Goal: Task Accomplishment & Management: Use online tool/utility

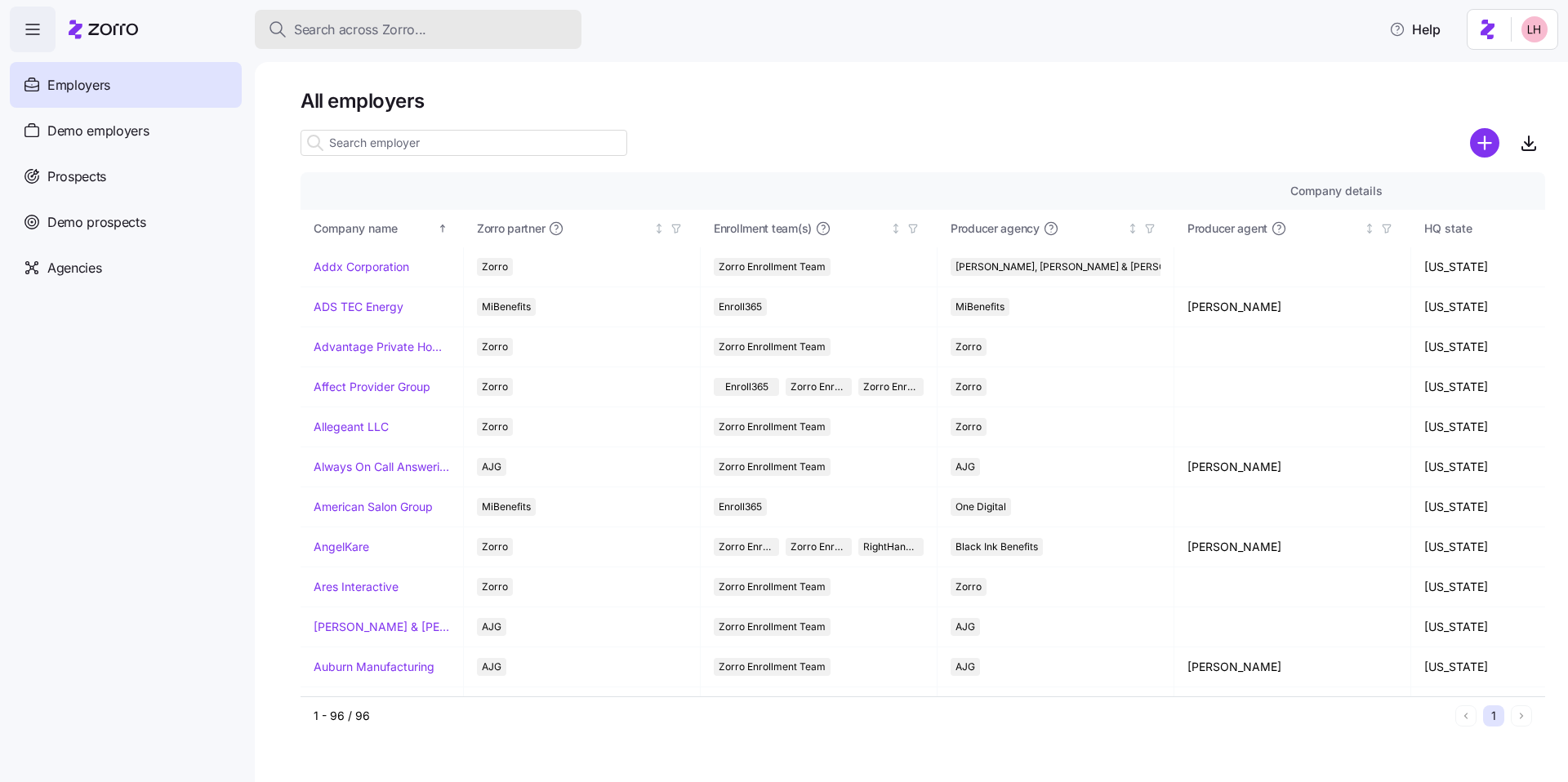
click at [392, 20] on span "Search across Zorro..." at bounding box center [360, 30] width 132 height 21
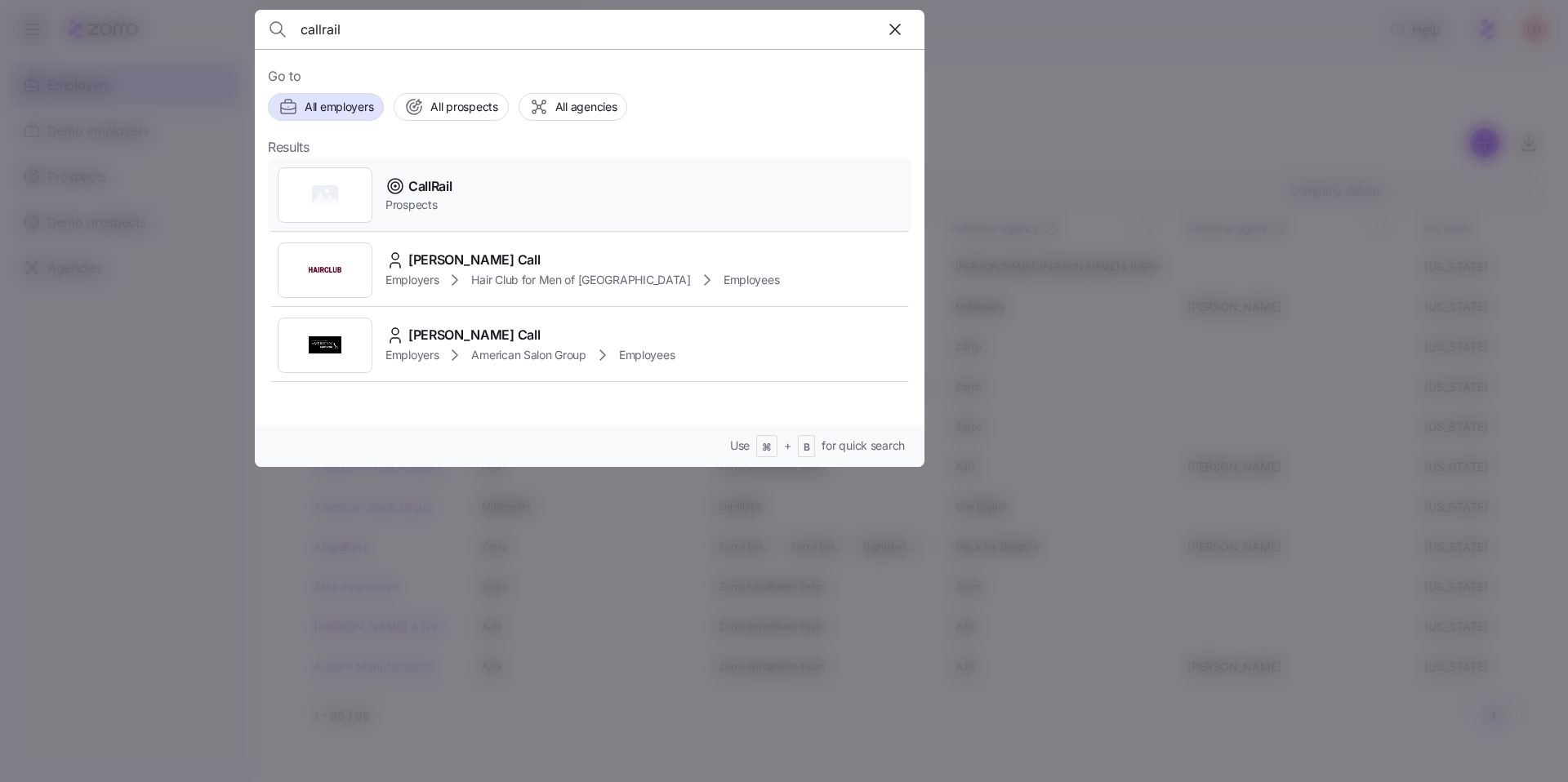
type input "callrail"
click at [471, 200] on div "CallRail Prospects" at bounding box center [590, 196] width 644 height 76
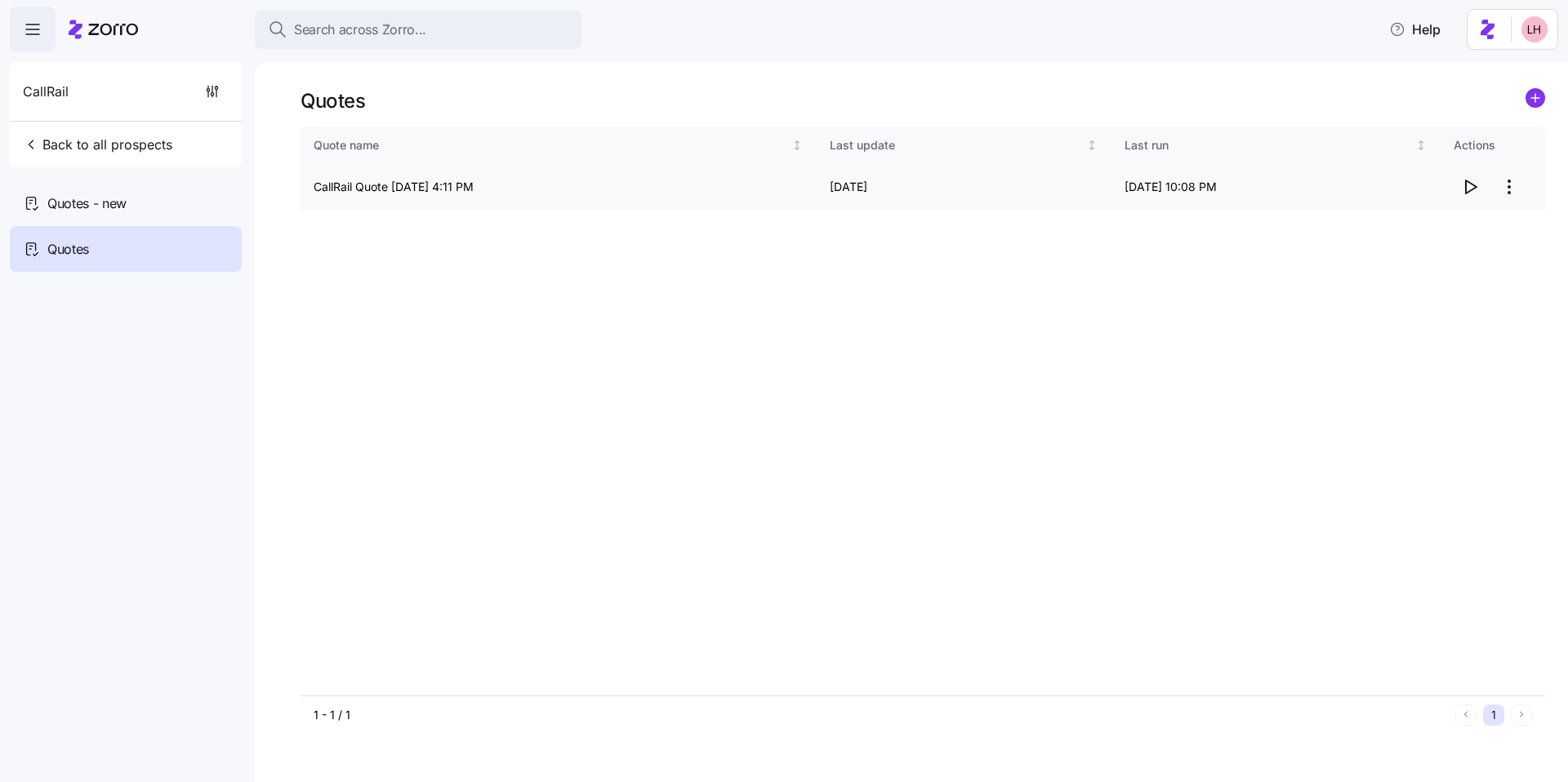
click at [1507, 186] on html "Search across Zorro... Help CallRail Back to all prospects Quotes - new Quotes …" at bounding box center [784, 387] width 1568 height 773
click at [1445, 228] on div "Edit quote" at bounding box center [1444, 227] width 150 height 26
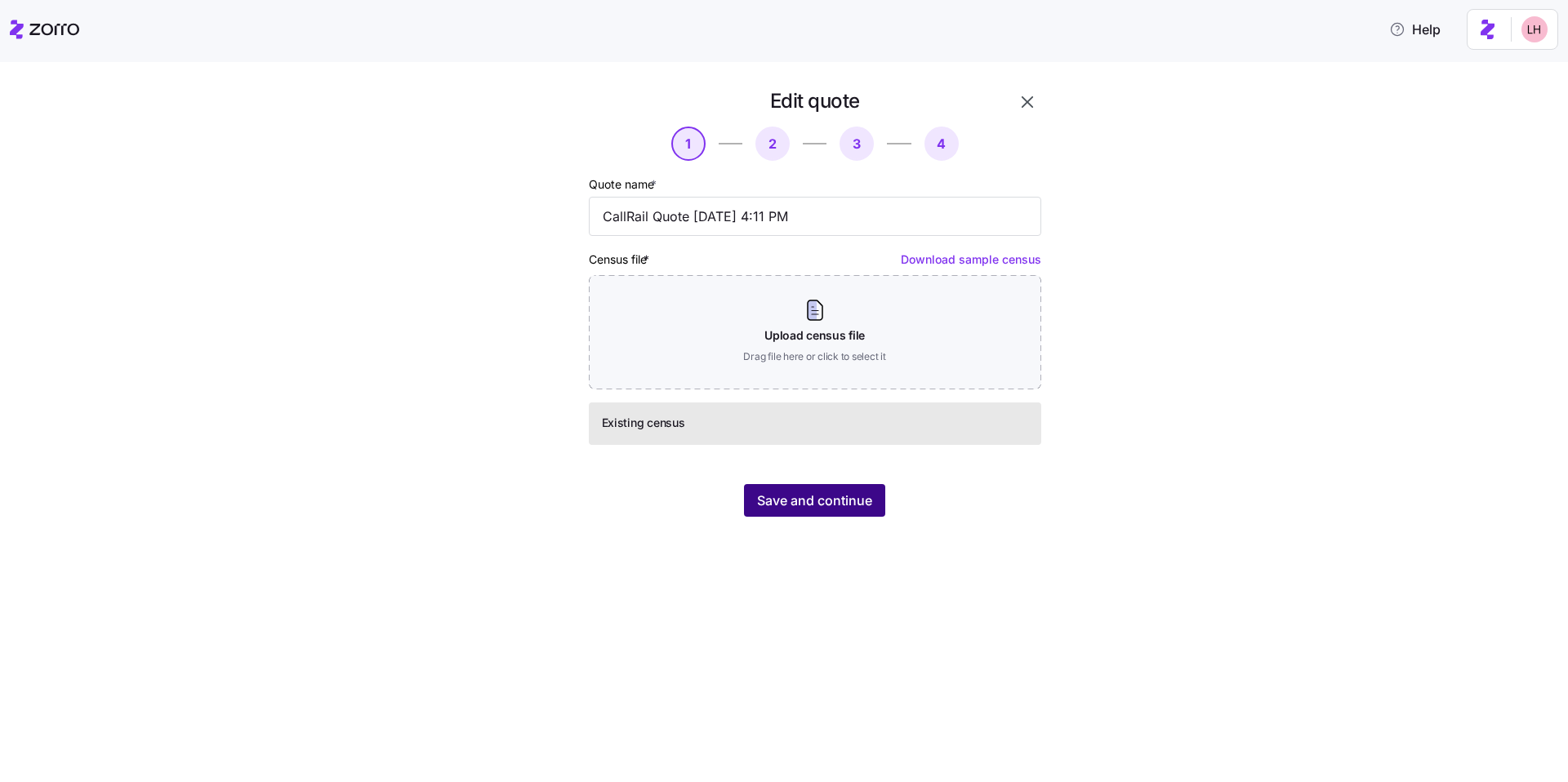
click at [878, 496] on button "Save and continue" at bounding box center [815, 500] width 141 height 33
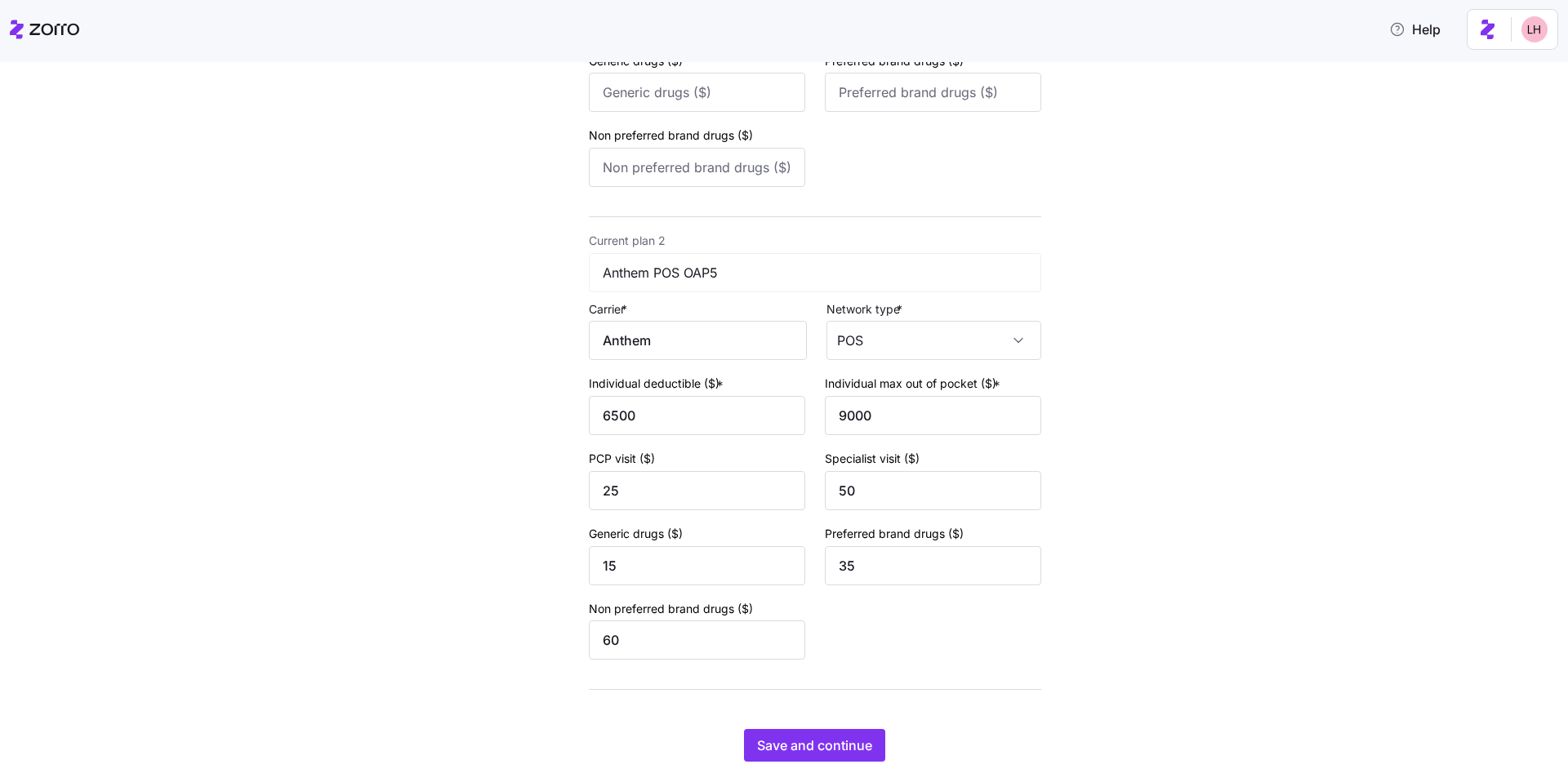
scroll to position [450, 0]
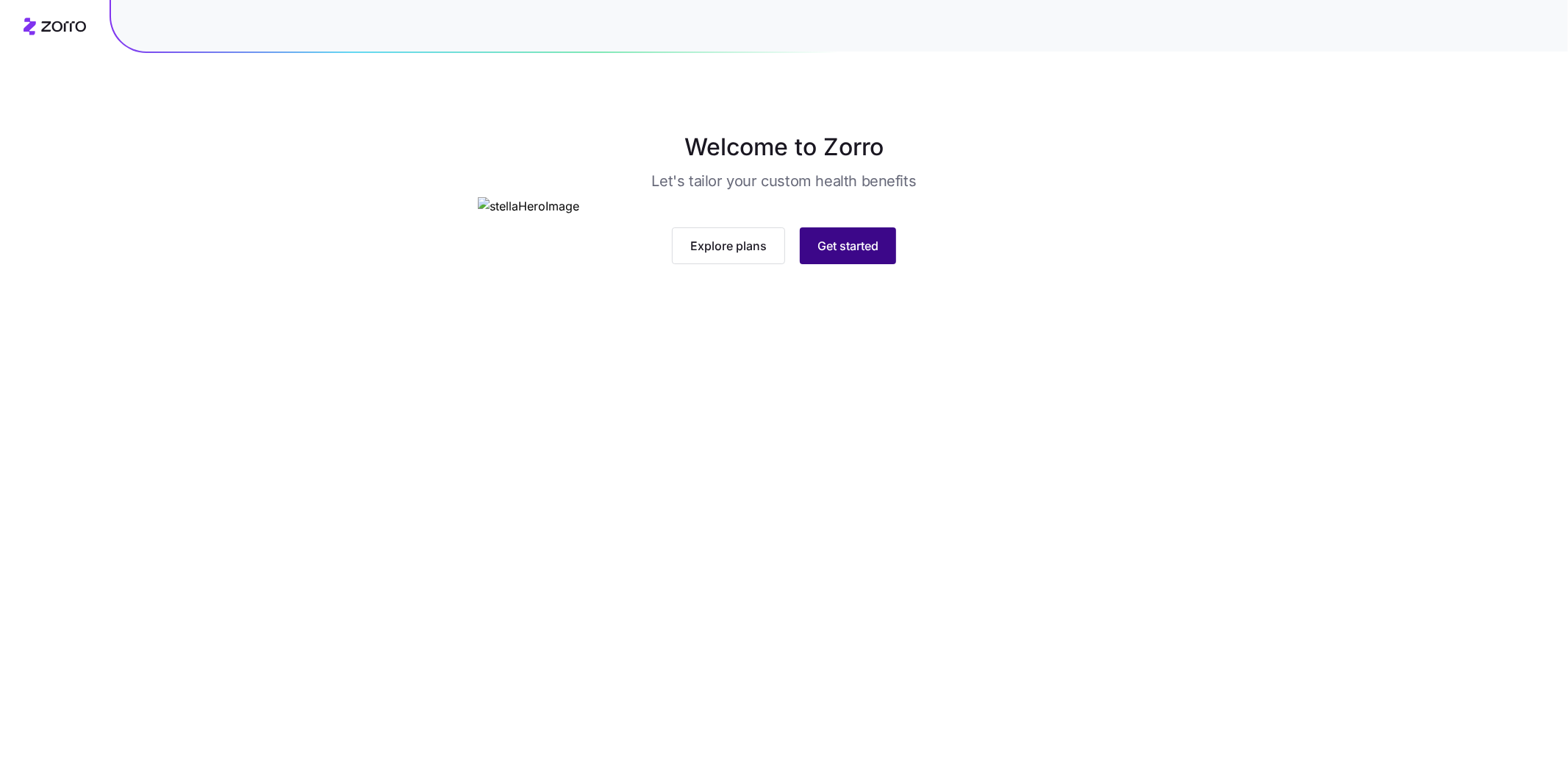
click at [821, 254] on span "Get started" at bounding box center [848, 246] width 61 height 18
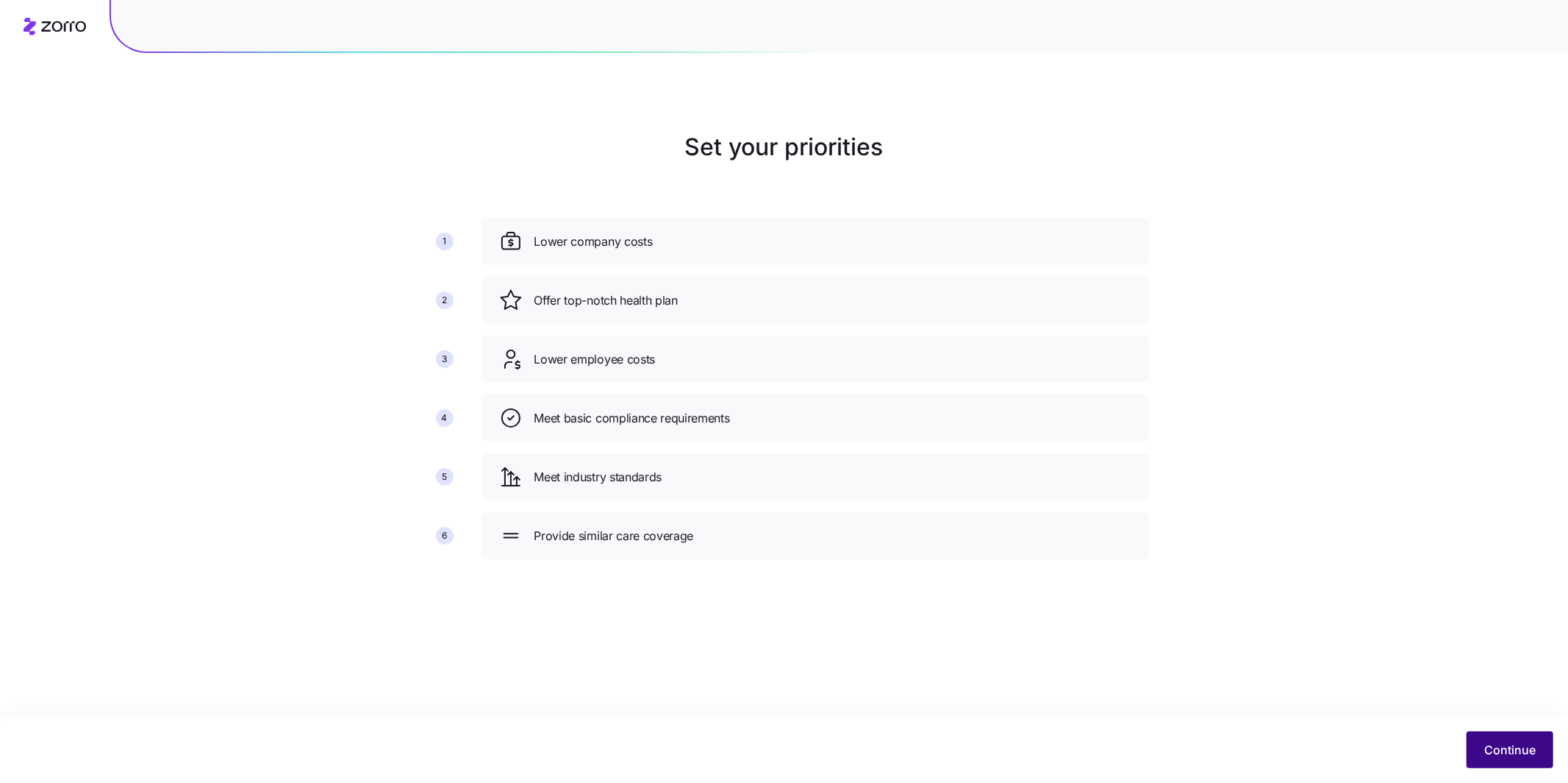
click at [1533, 733] on button "Continue" at bounding box center [1510, 749] width 87 height 37
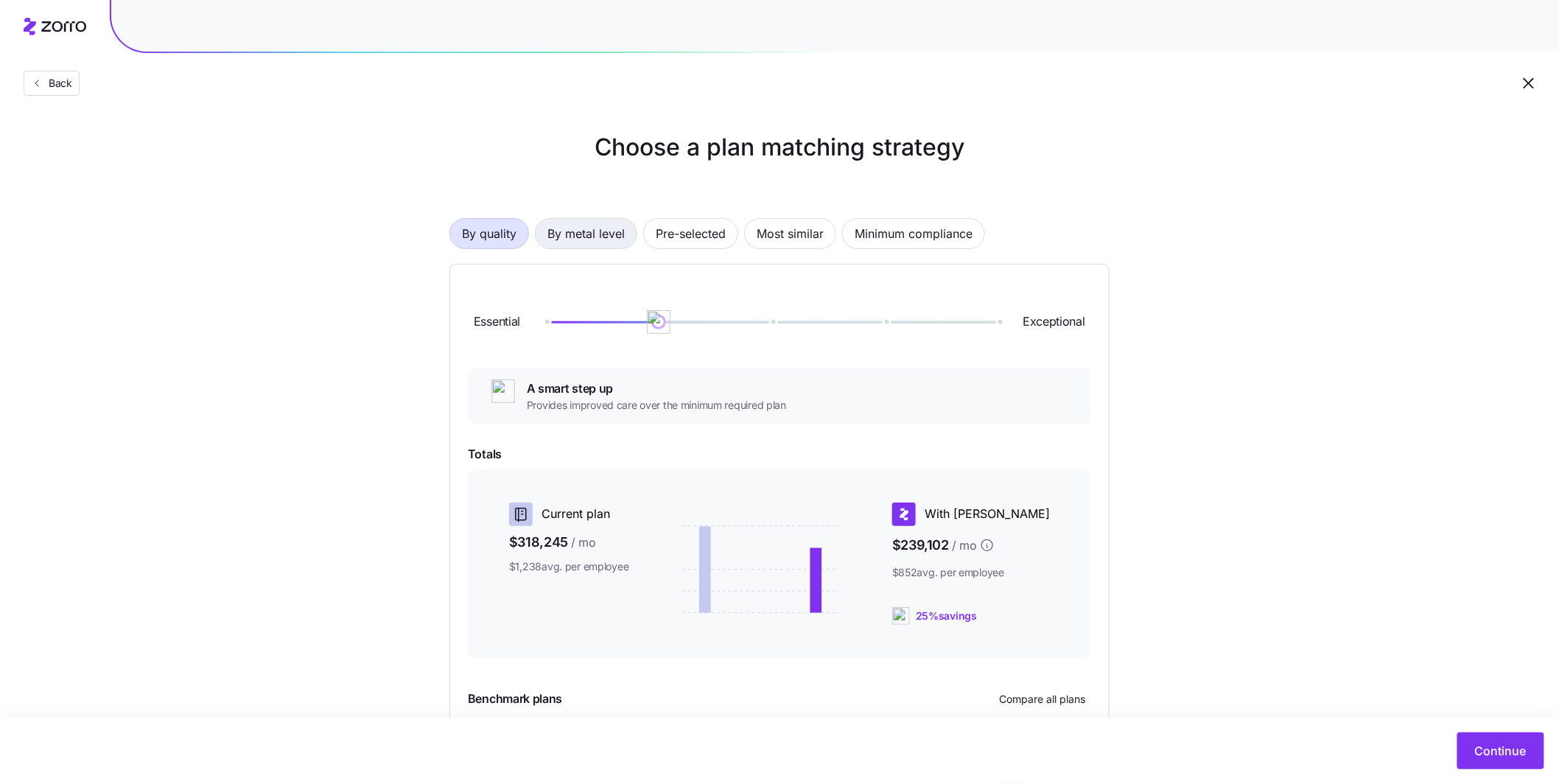
click at [593, 232] on span "By metal level" at bounding box center [586, 233] width 77 height 30
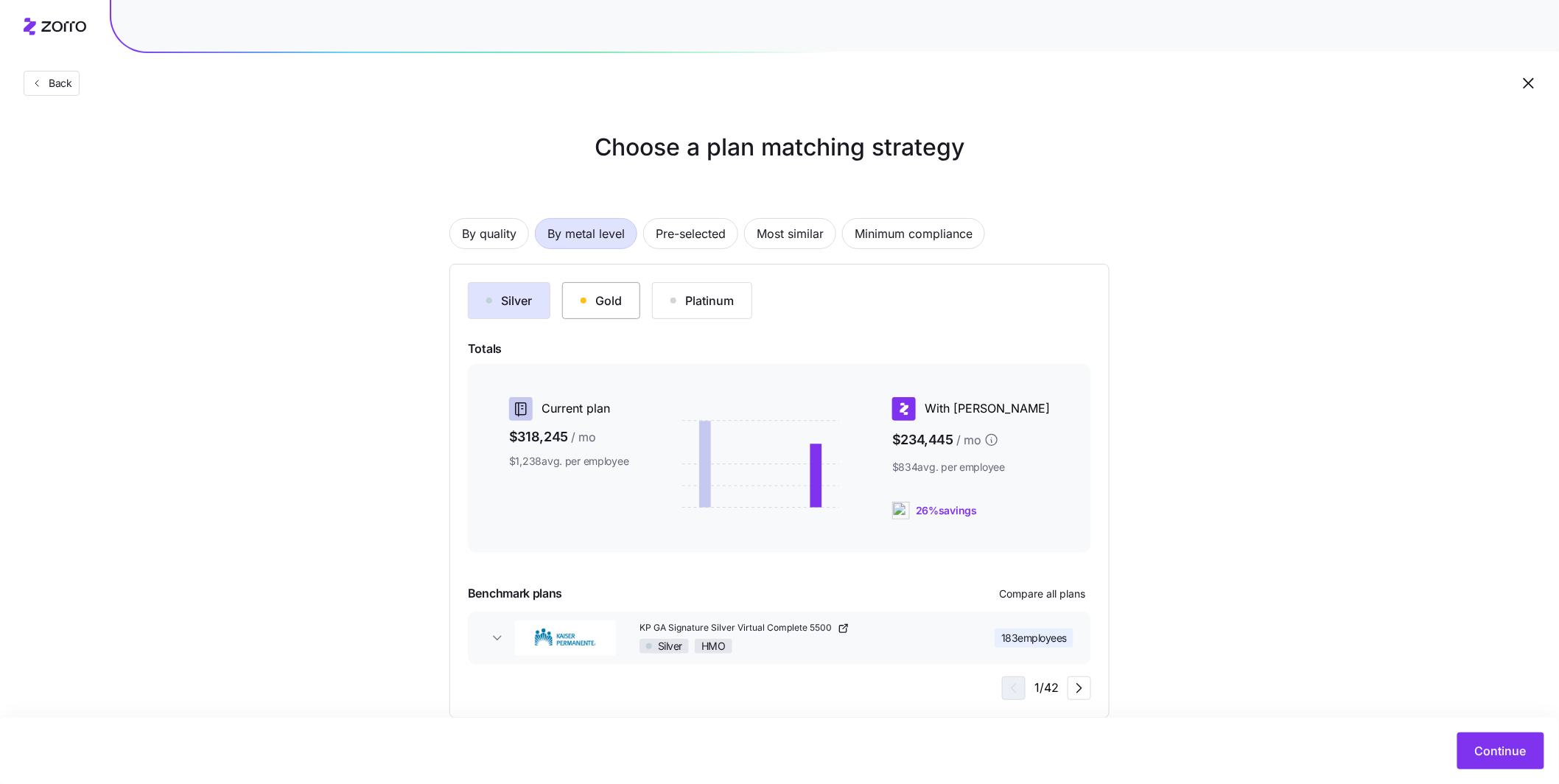
click at [628, 303] on button "Gold" at bounding box center [601, 300] width 78 height 37
click at [495, 303] on div "Silver" at bounding box center [509, 301] width 46 height 18
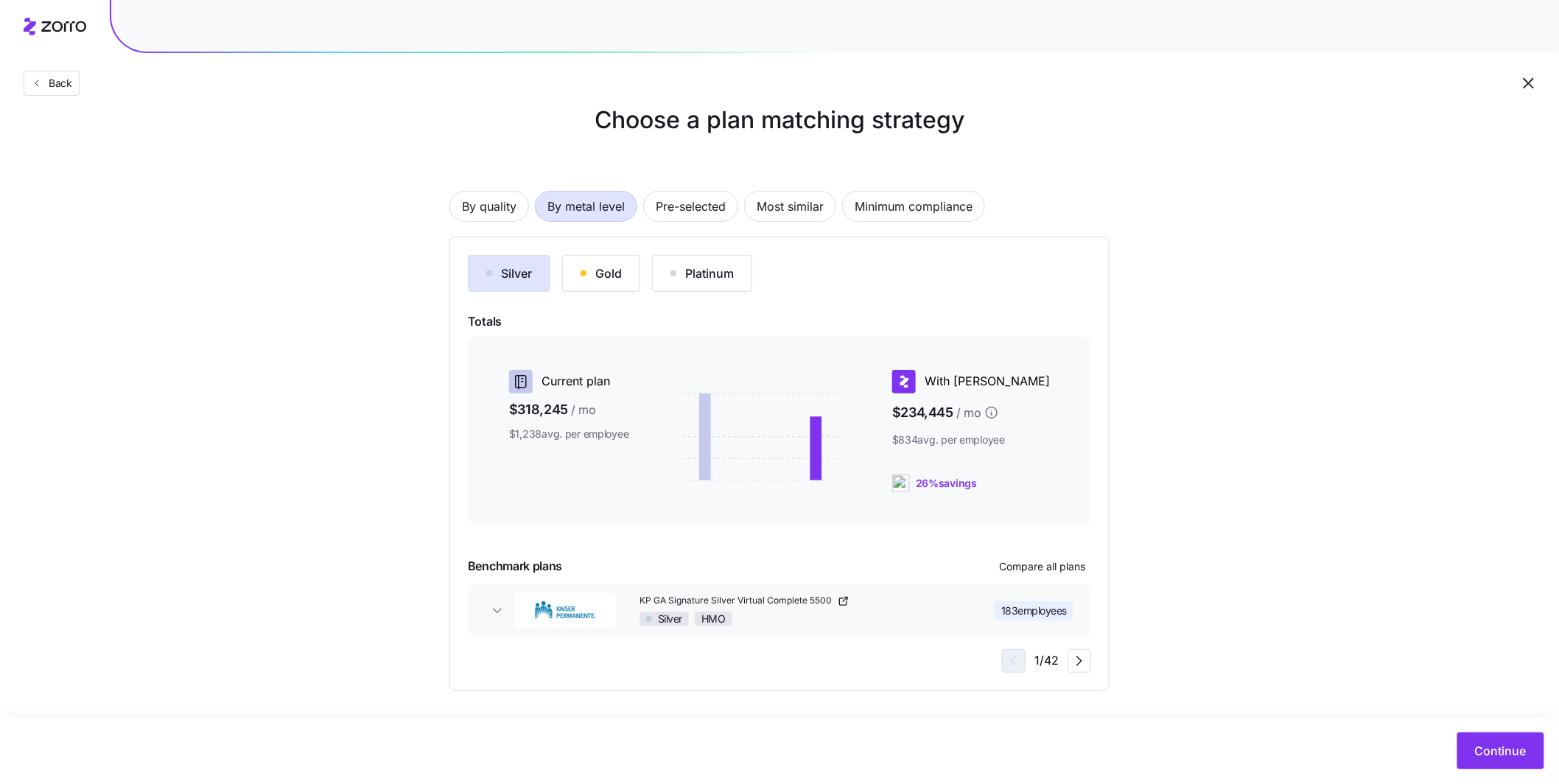
scroll to position [28, 0]
click at [835, 611] on div "Silver HMO" at bounding box center [800, 617] width 321 height 14
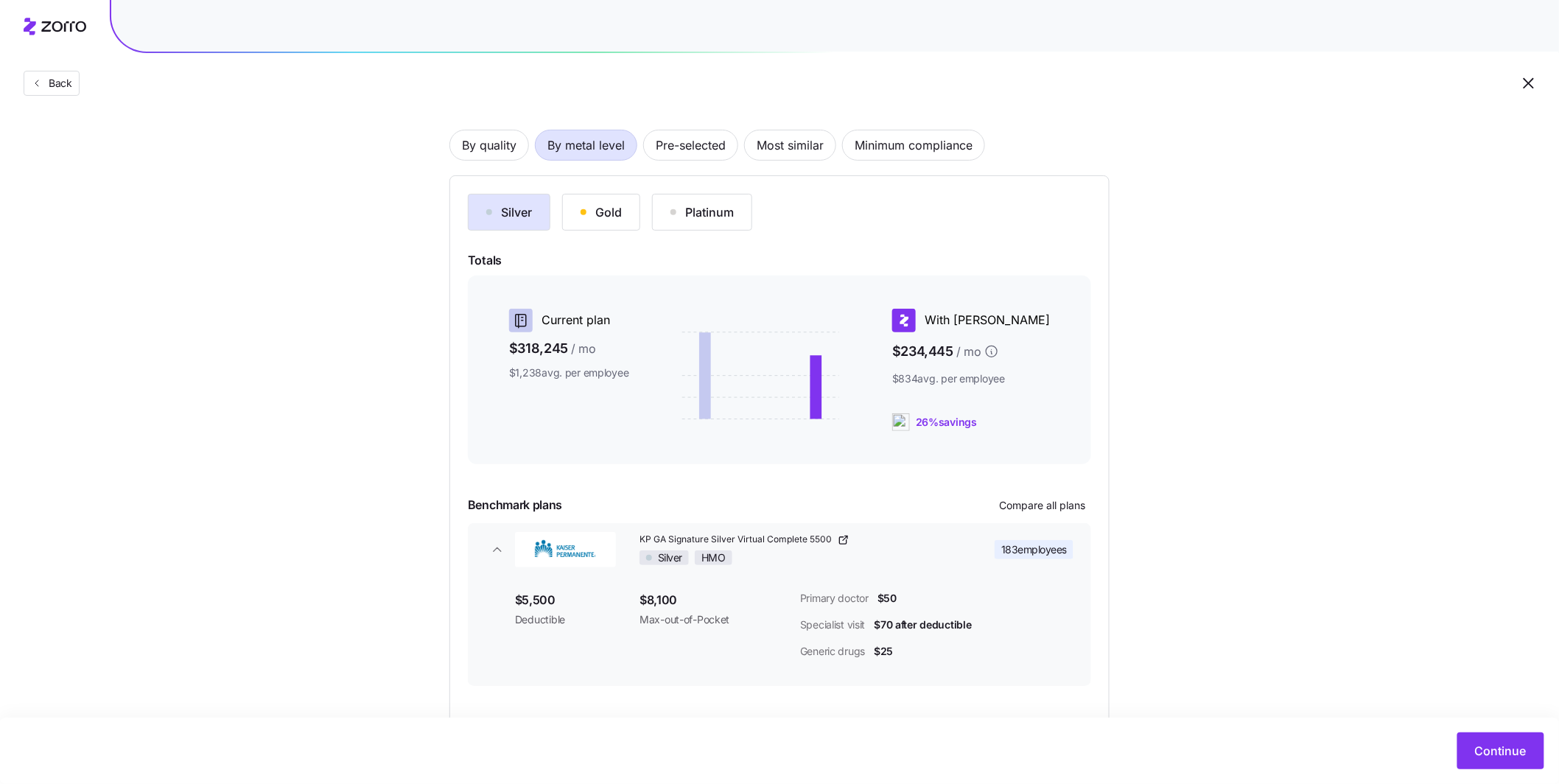
scroll to position [162, 0]
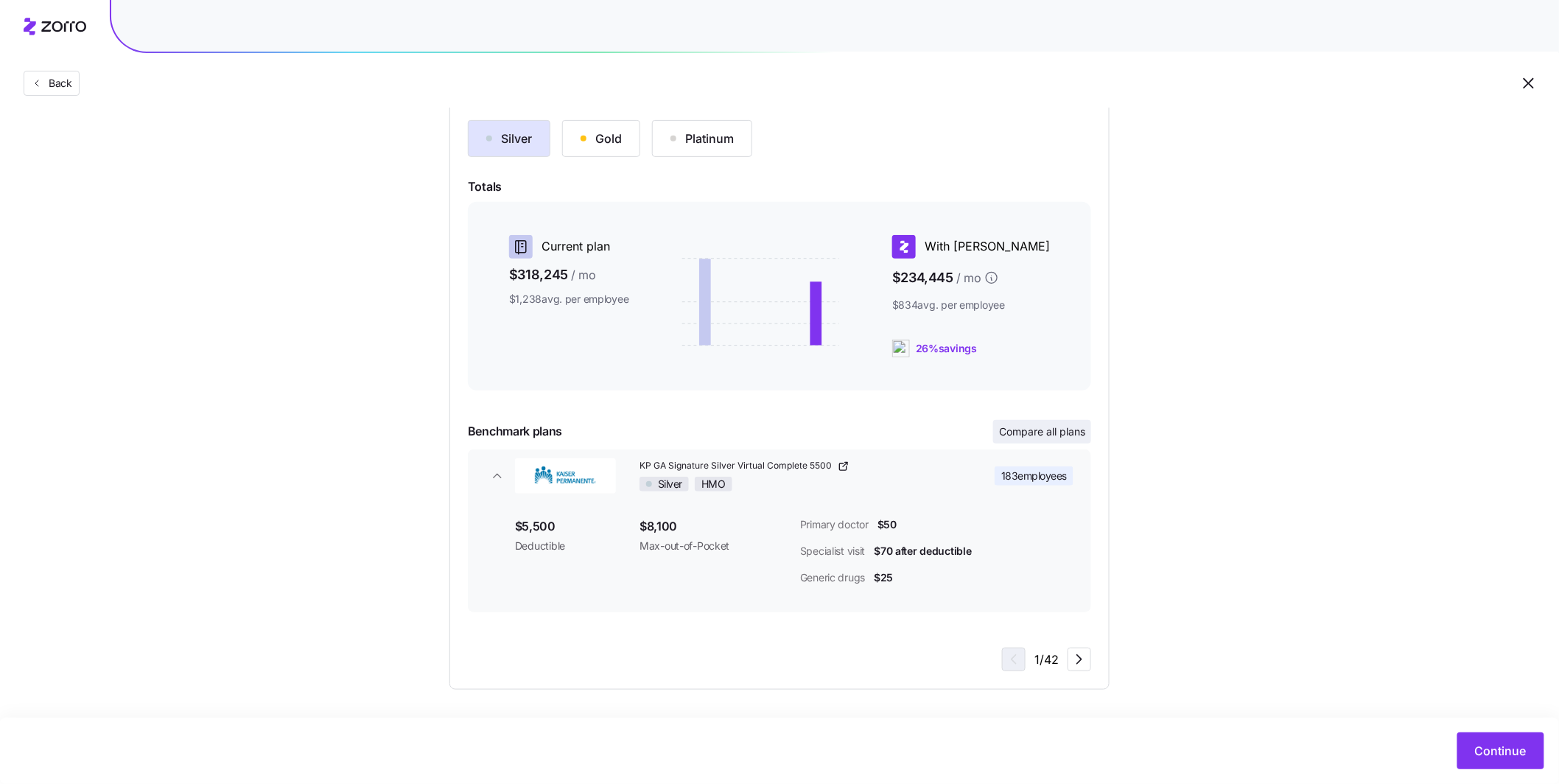
click at [1039, 426] on span "Compare all plans" at bounding box center [1043, 431] width 86 height 14
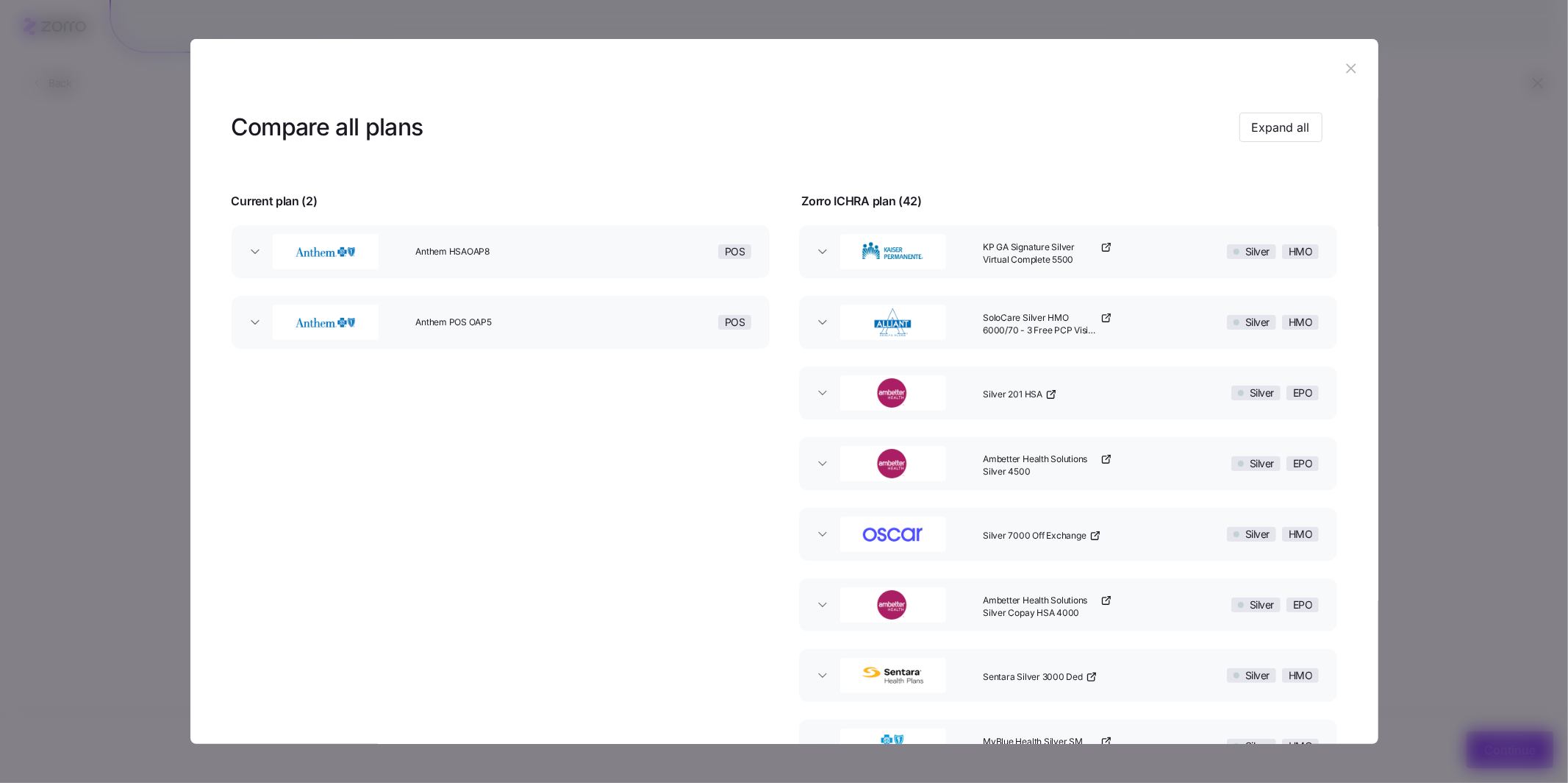
click at [1343, 72] on icon "button" at bounding box center [1352, 68] width 16 height 16
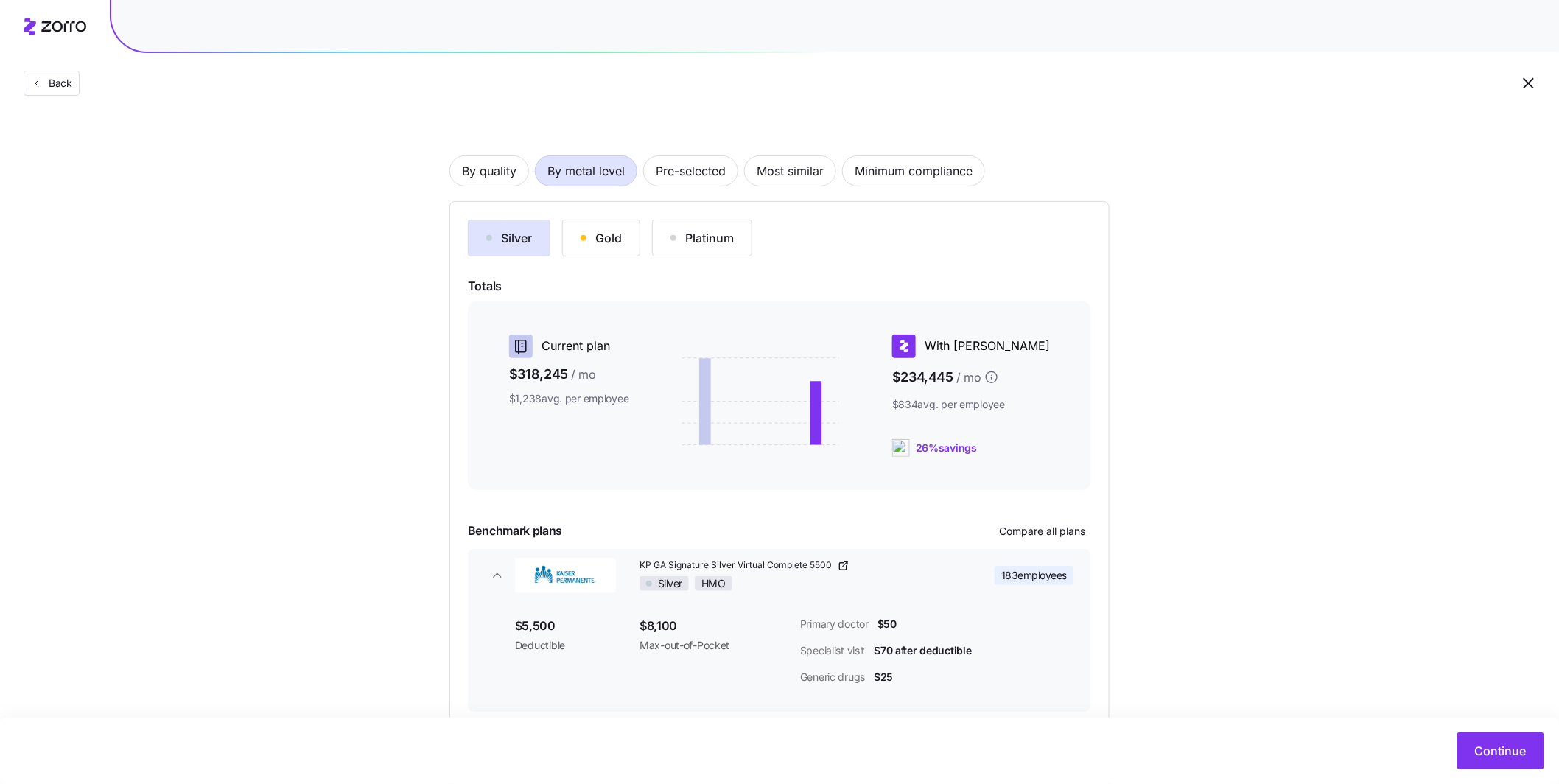
scroll to position [0, 0]
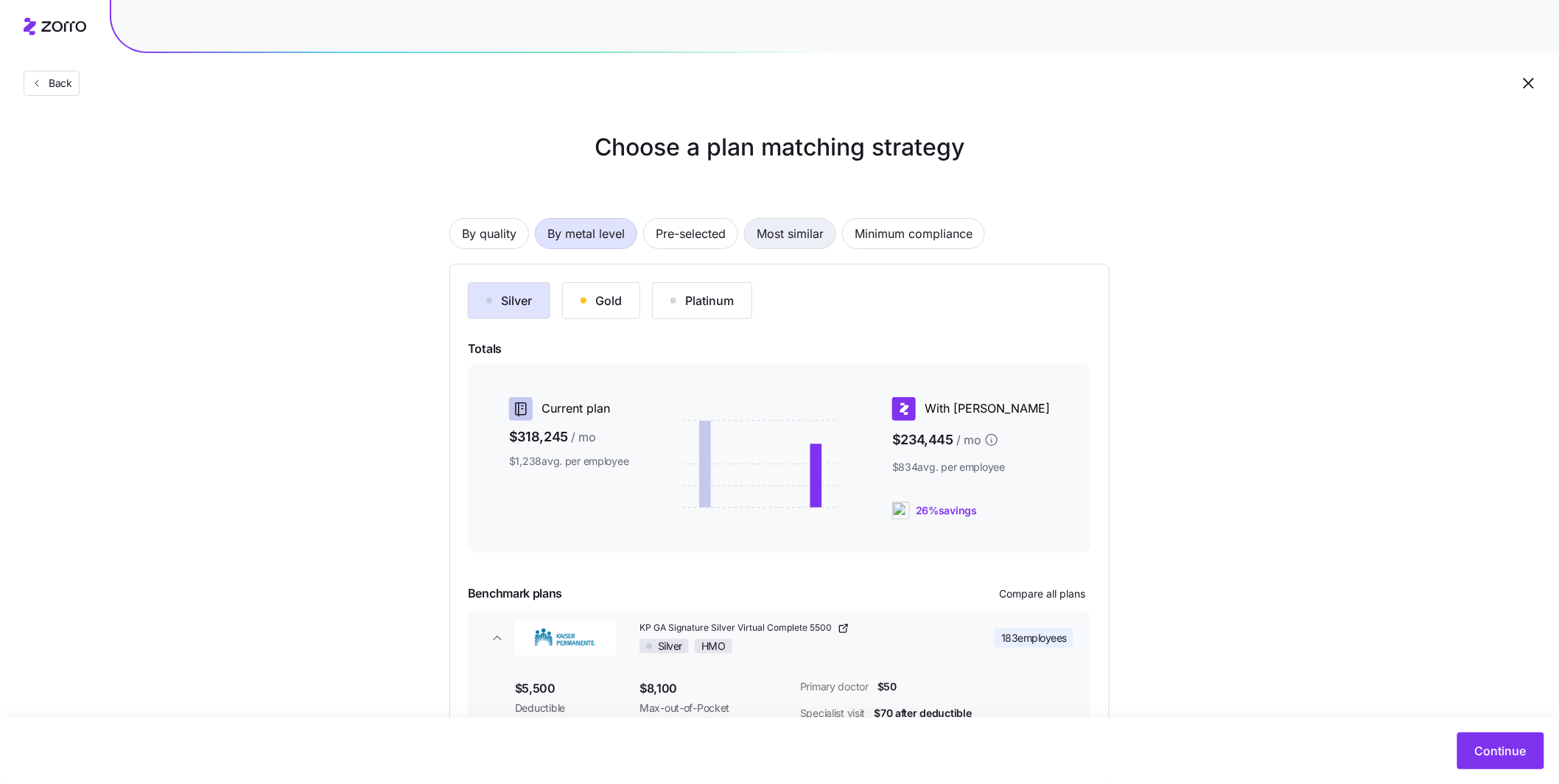
click at [804, 240] on span "Most similar" at bounding box center [790, 233] width 67 height 30
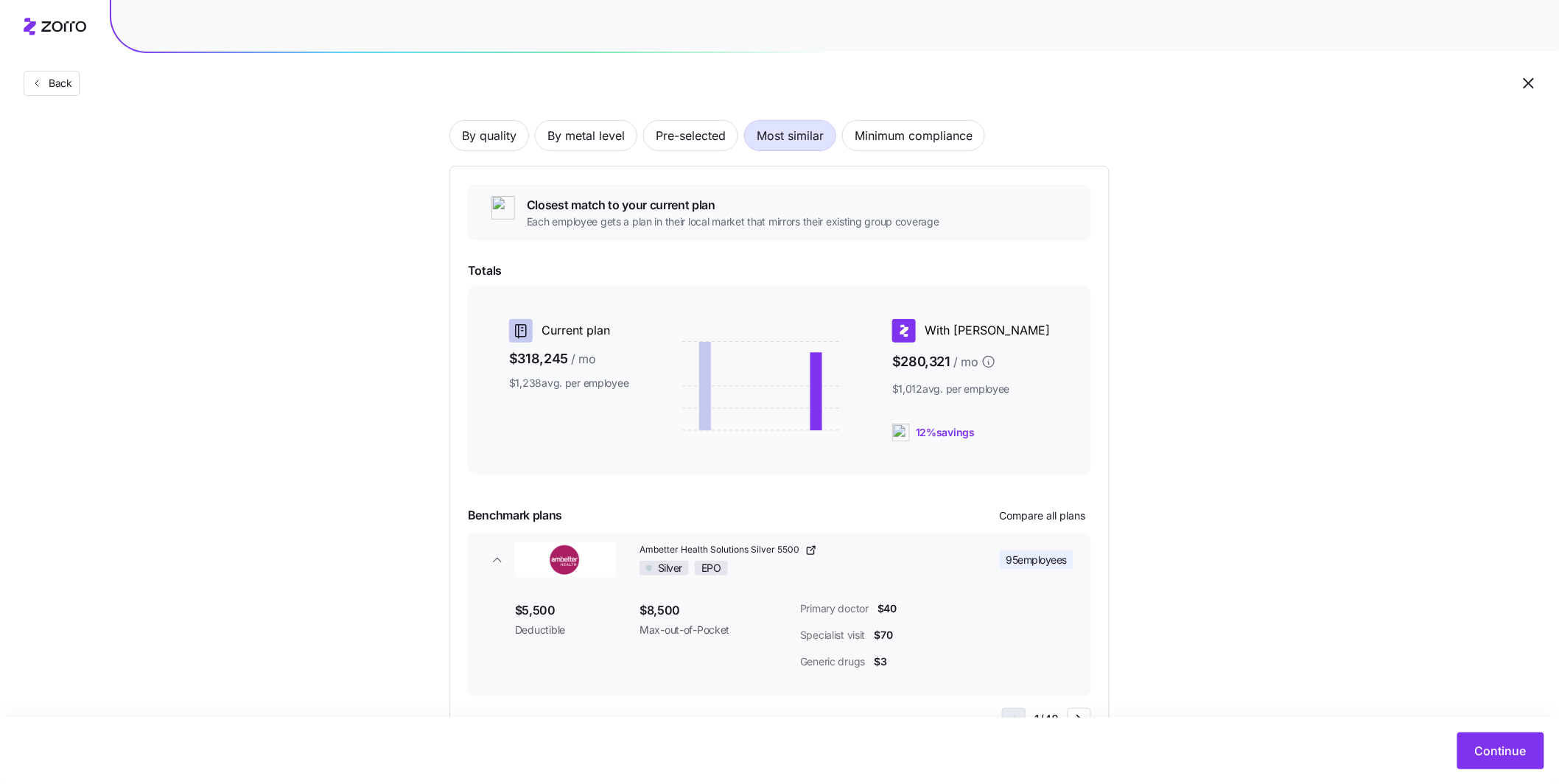
scroll to position [158, 0]
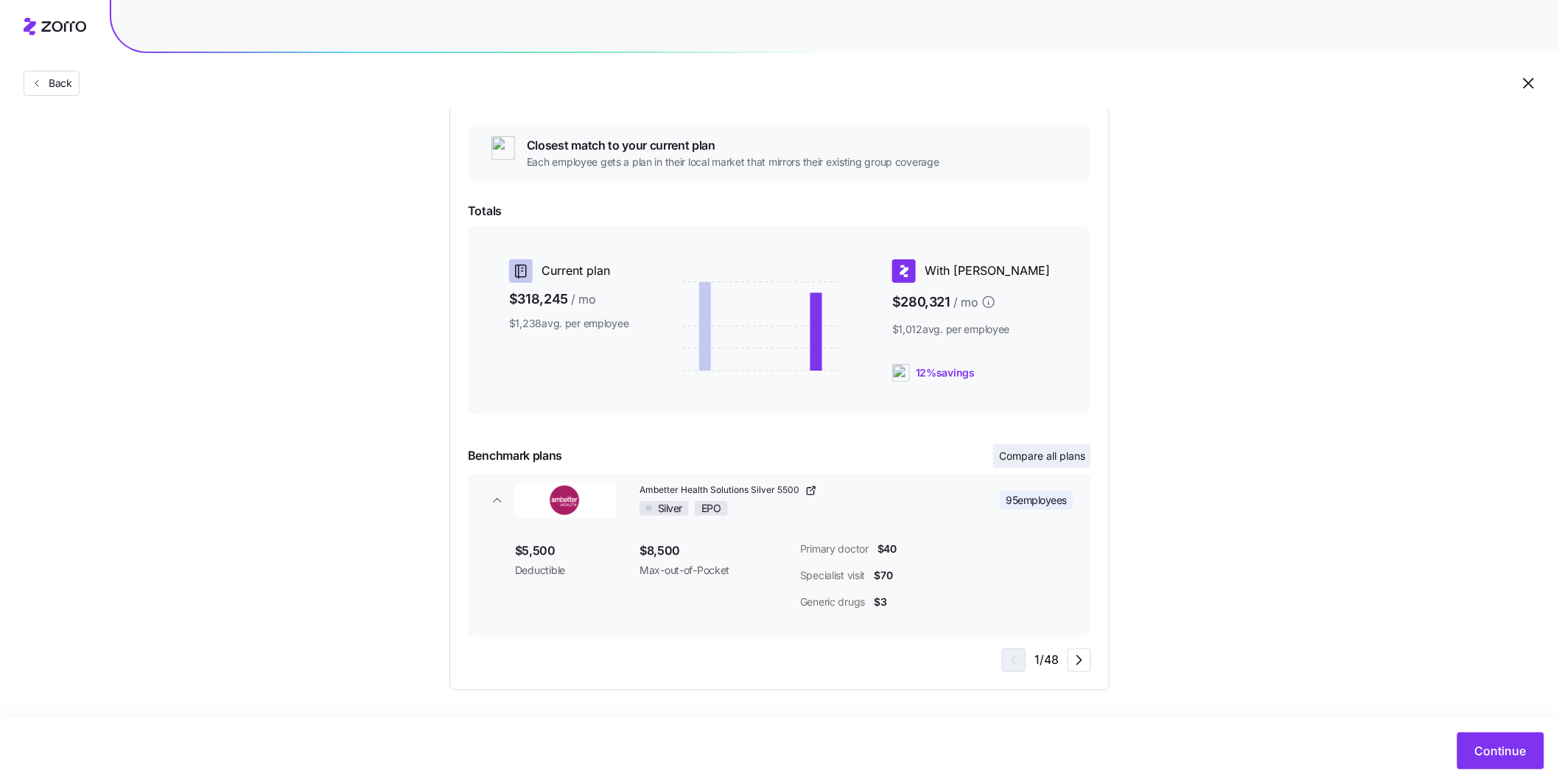
click at [1041, 457] on span "Compare all plans" at bounding box center [1043, 456] width 86 height 14
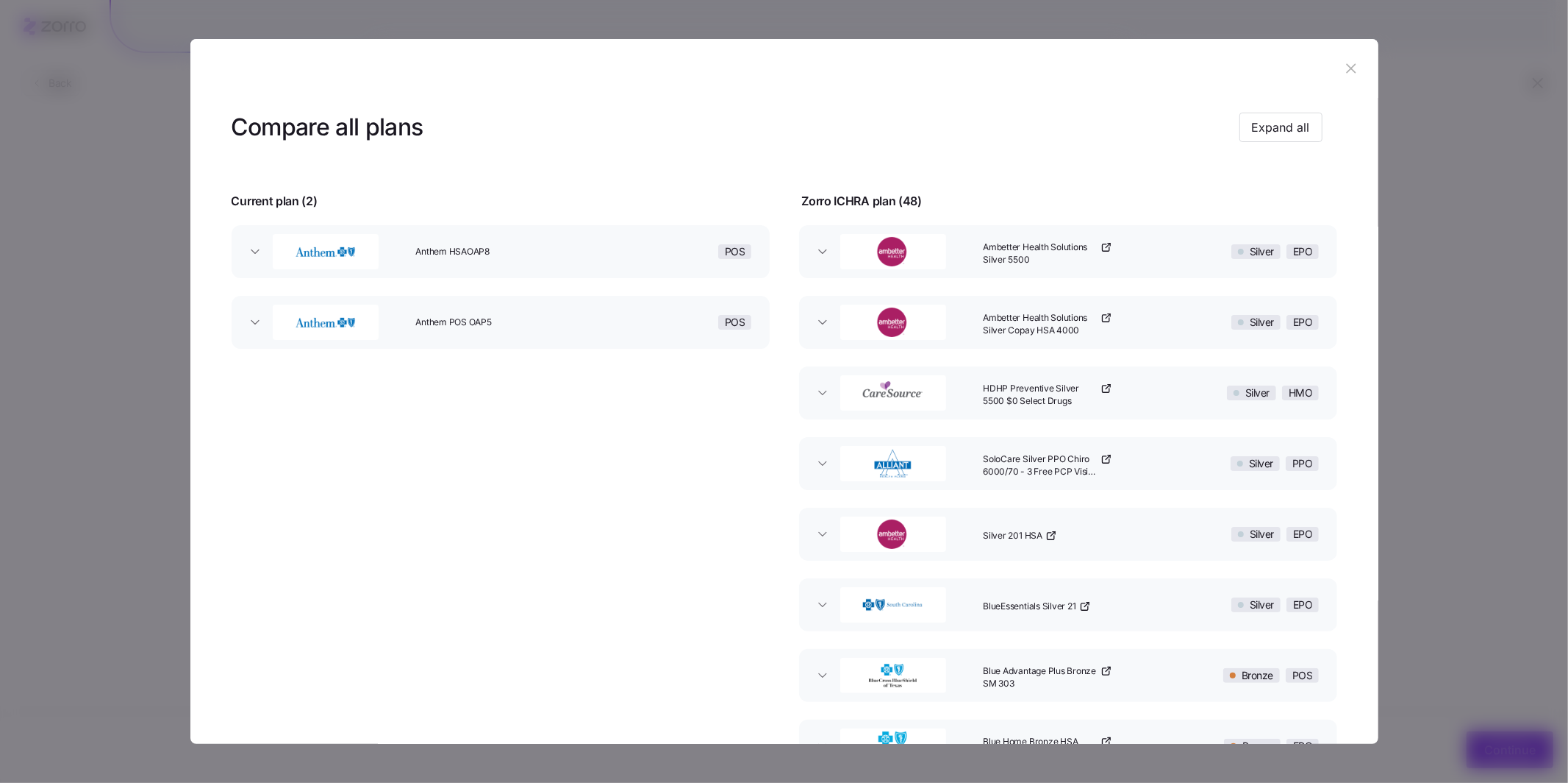
click at [263, 259] on button "Anthem HSAOAP8 POS" at bounding box center [501, 251] width 538 height 53
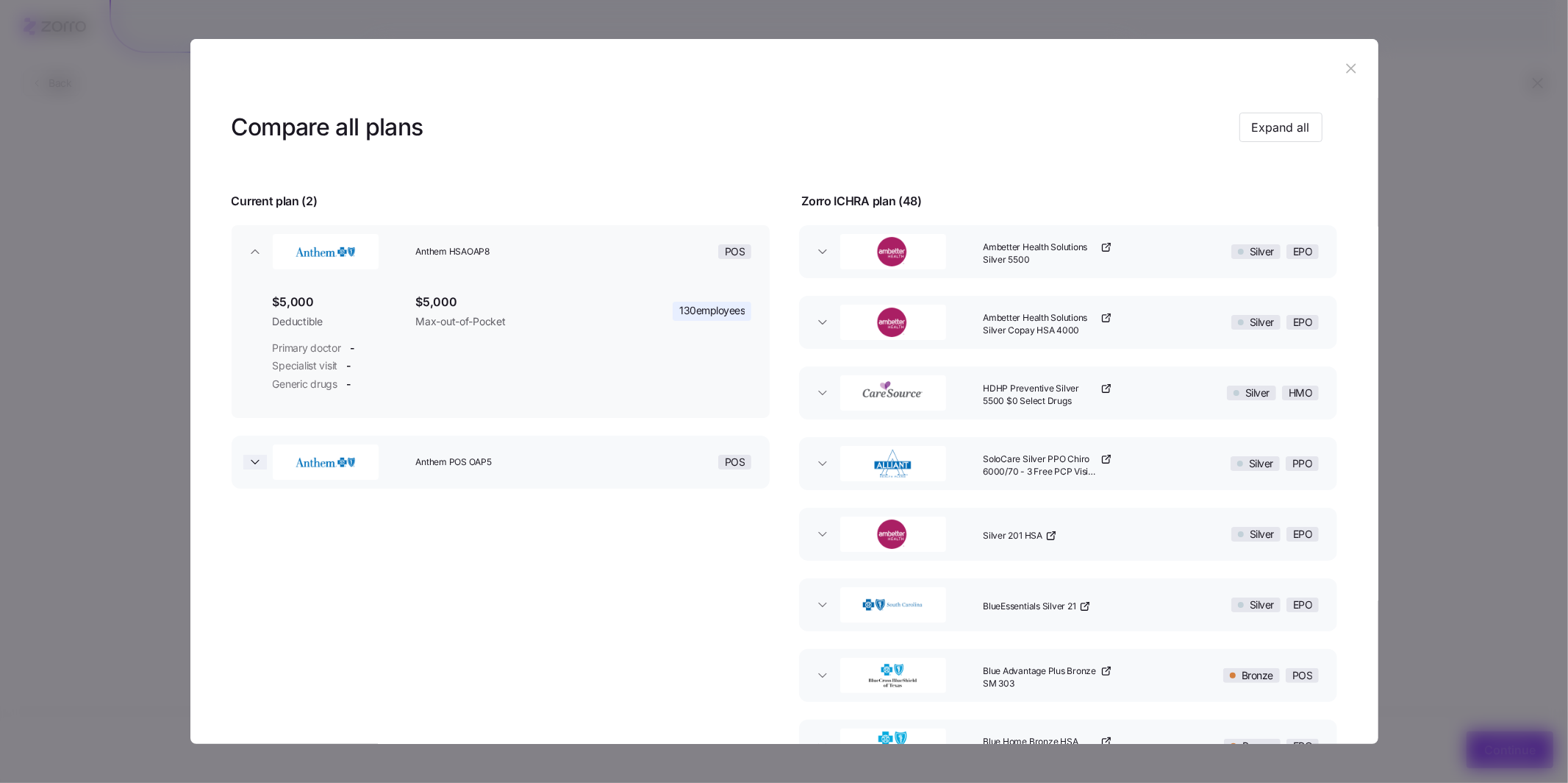
click at [251, 465] on icon "button" at bounding box center [255, 462] width 14 height 14
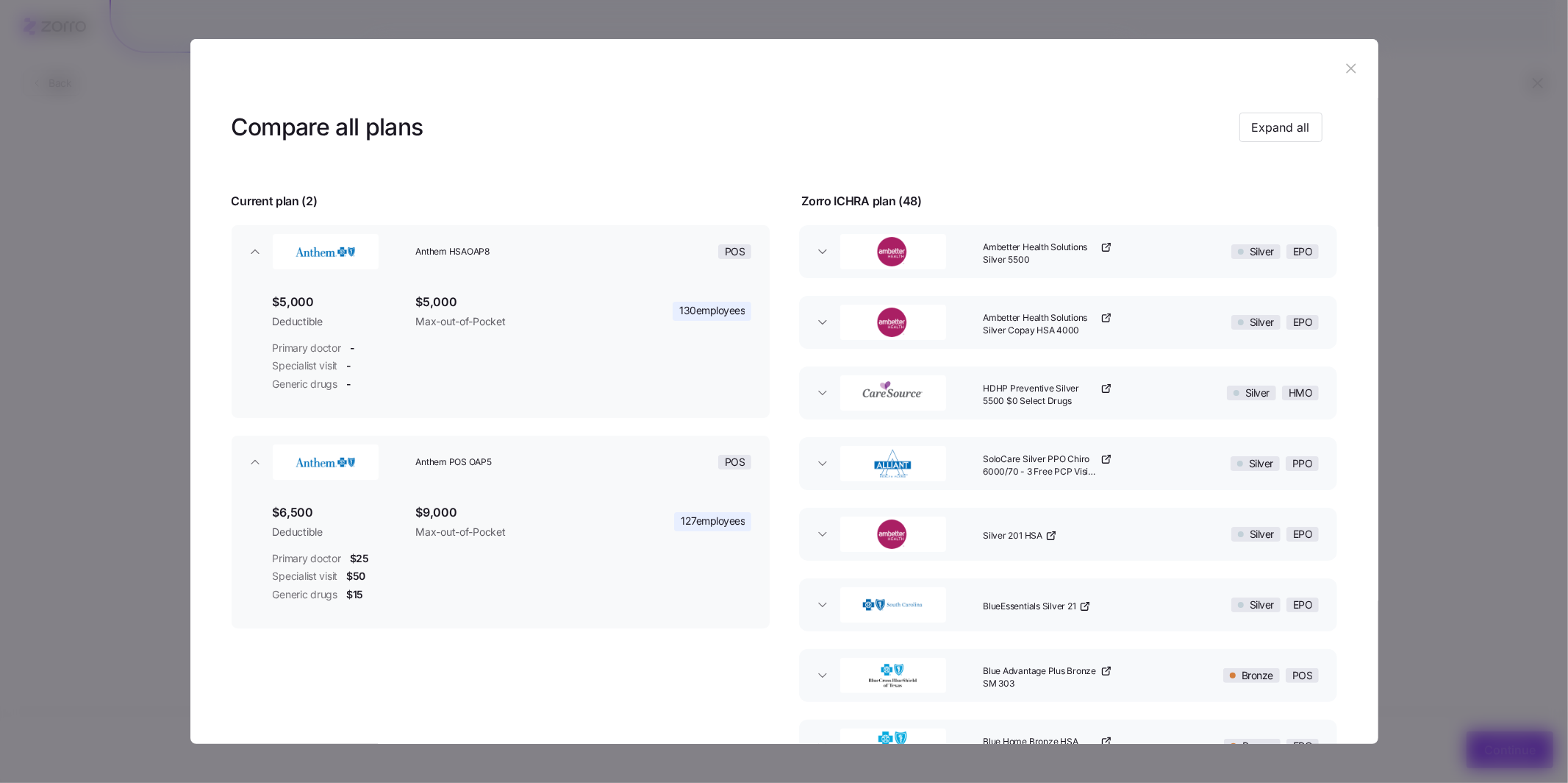
click at [1344, 65] on icon "button" at bounding box center [1352, 68] width 16 height 16
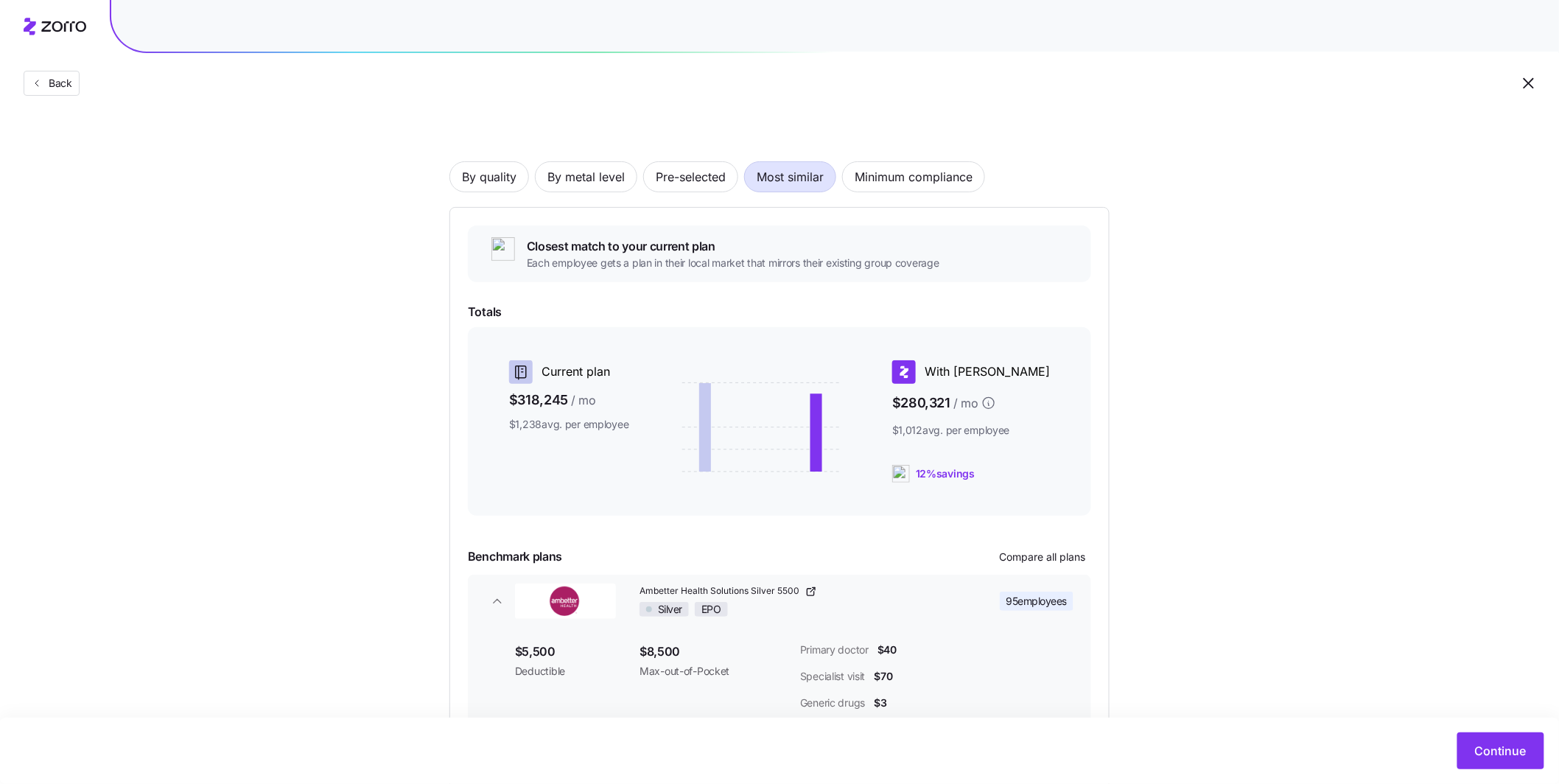
scroll to position [0, 0]
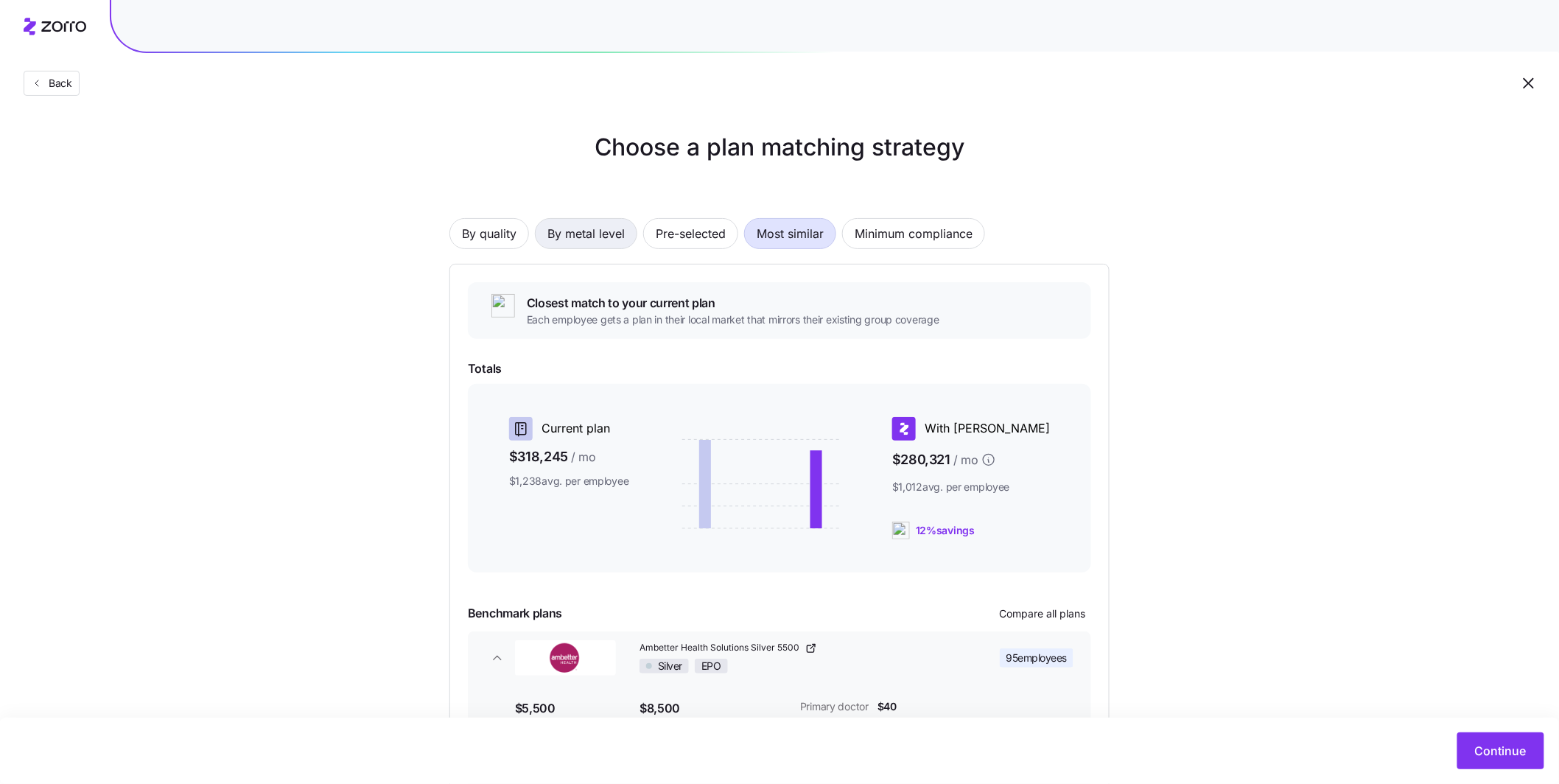
click at [603, 228] on span "By metal level" at bounding box center [586, 233] width 77 height 30
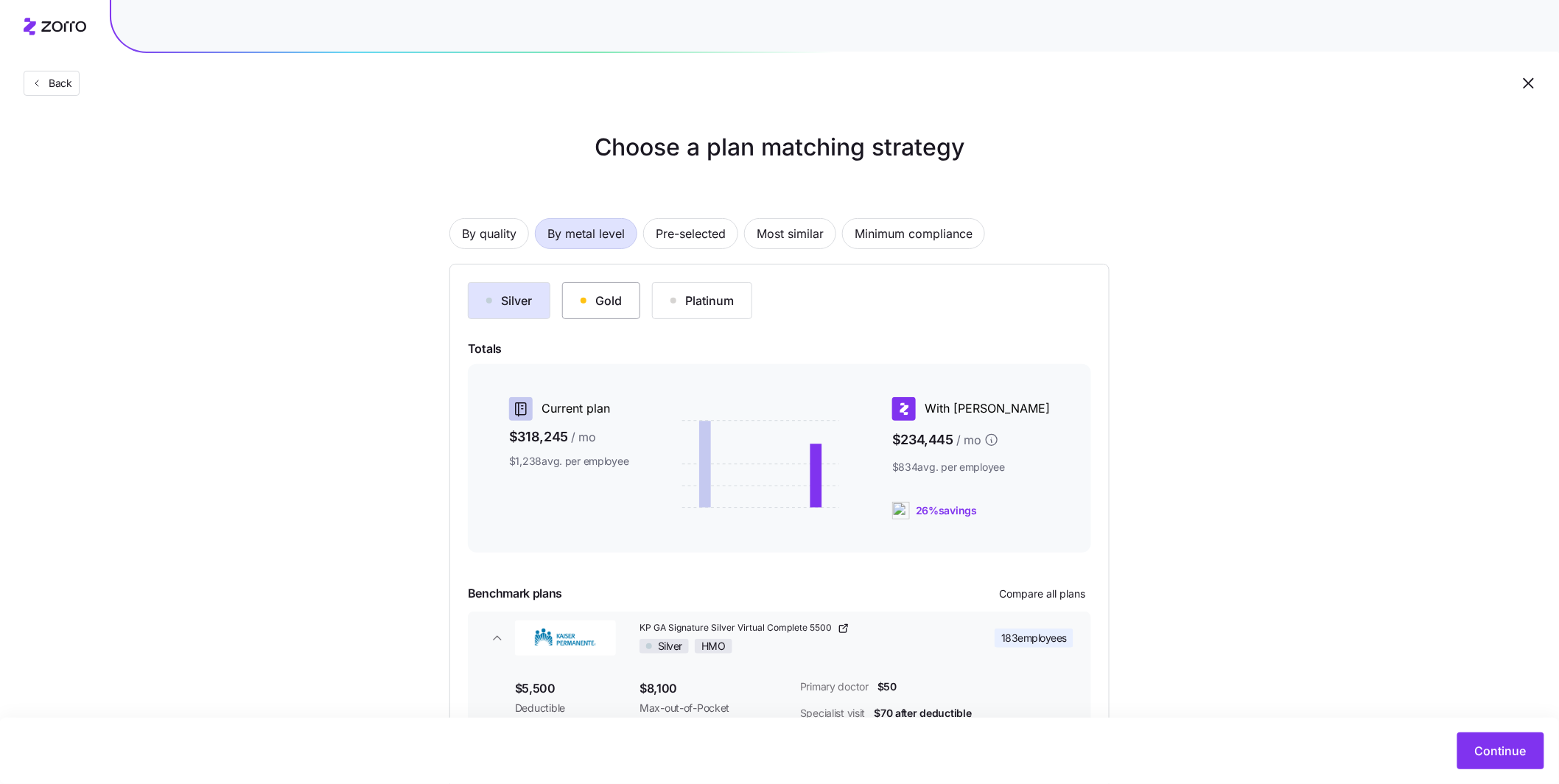
click at [633, 316] on button "Gold" at bounding box center [601, 300] width 78 height 37
click at [1506, 755] on span "Continue" at bounding box center [1502, 751] width 52 height 18
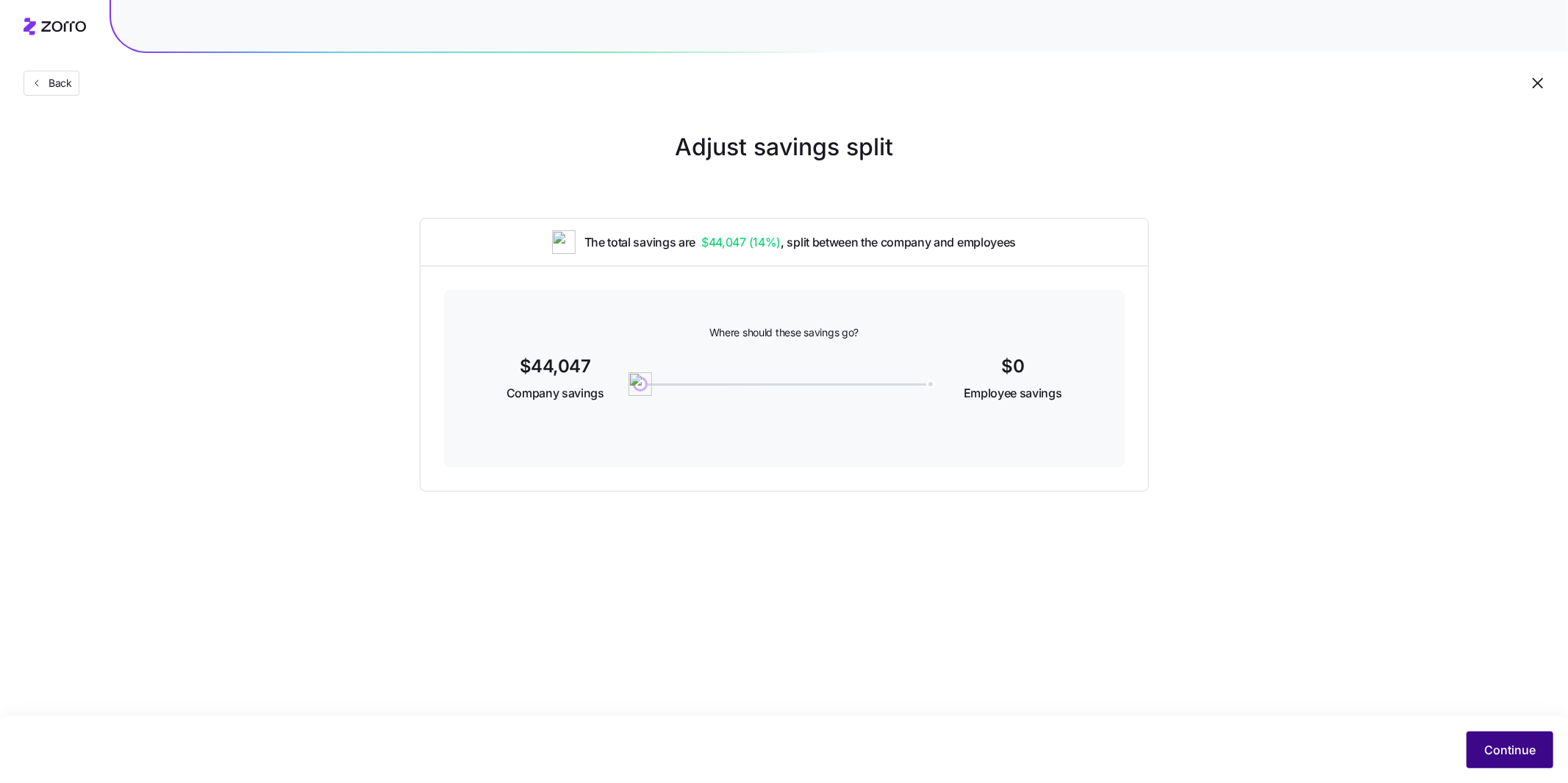
click at [1497, 747] on span "Continue" at bounding box center [1511, 750] width 52 height 18
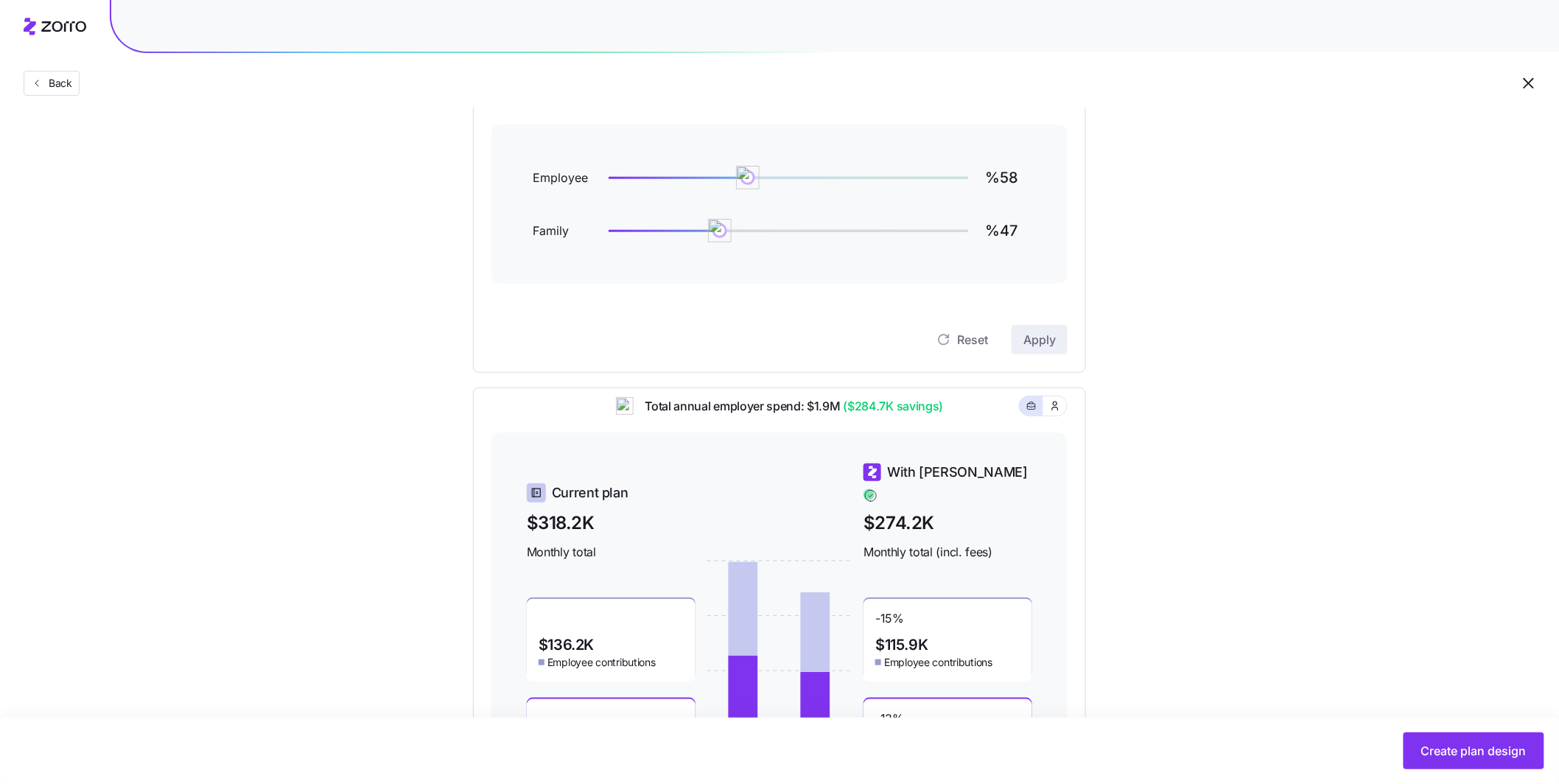
scroll to position [35, 0]
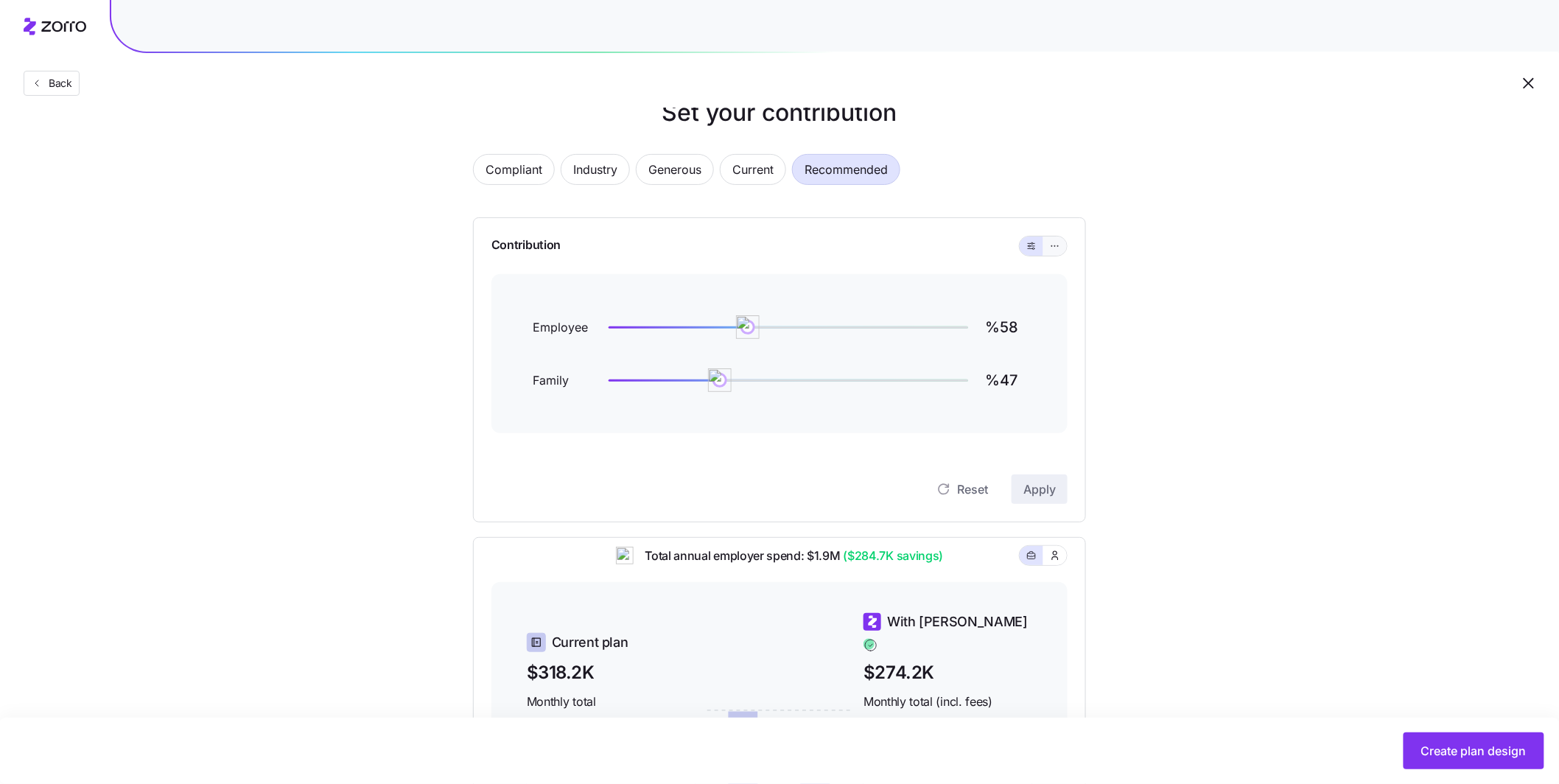
click at [1054, 238] on button "button" at bounding box center [1055, 246] width 23 height 19
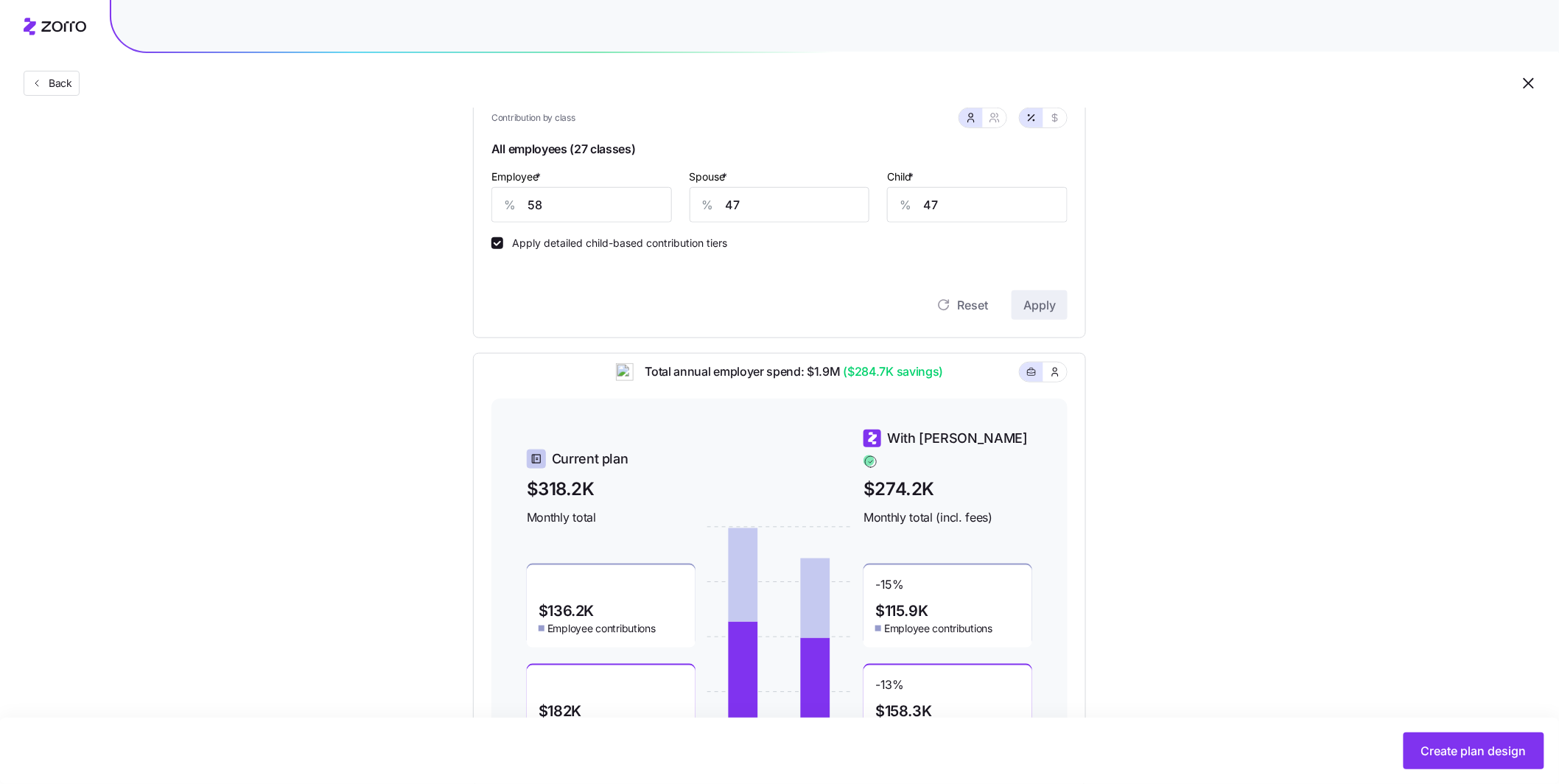
scroll to position [418, 0]
drag, startPoint x: 596, startPoint y: 210, endPoint x: 478, endPoint y: 193, distance: 119.2
click at [489, 195] on div "Contribution Classes Work status Full time / Part time Salary / Hourly None Res…" at bounding box center [780, 85] width 613 height 504
click at [1067, 307] on button "Apply" at bounding box center [1040, 304] width 56 height 30
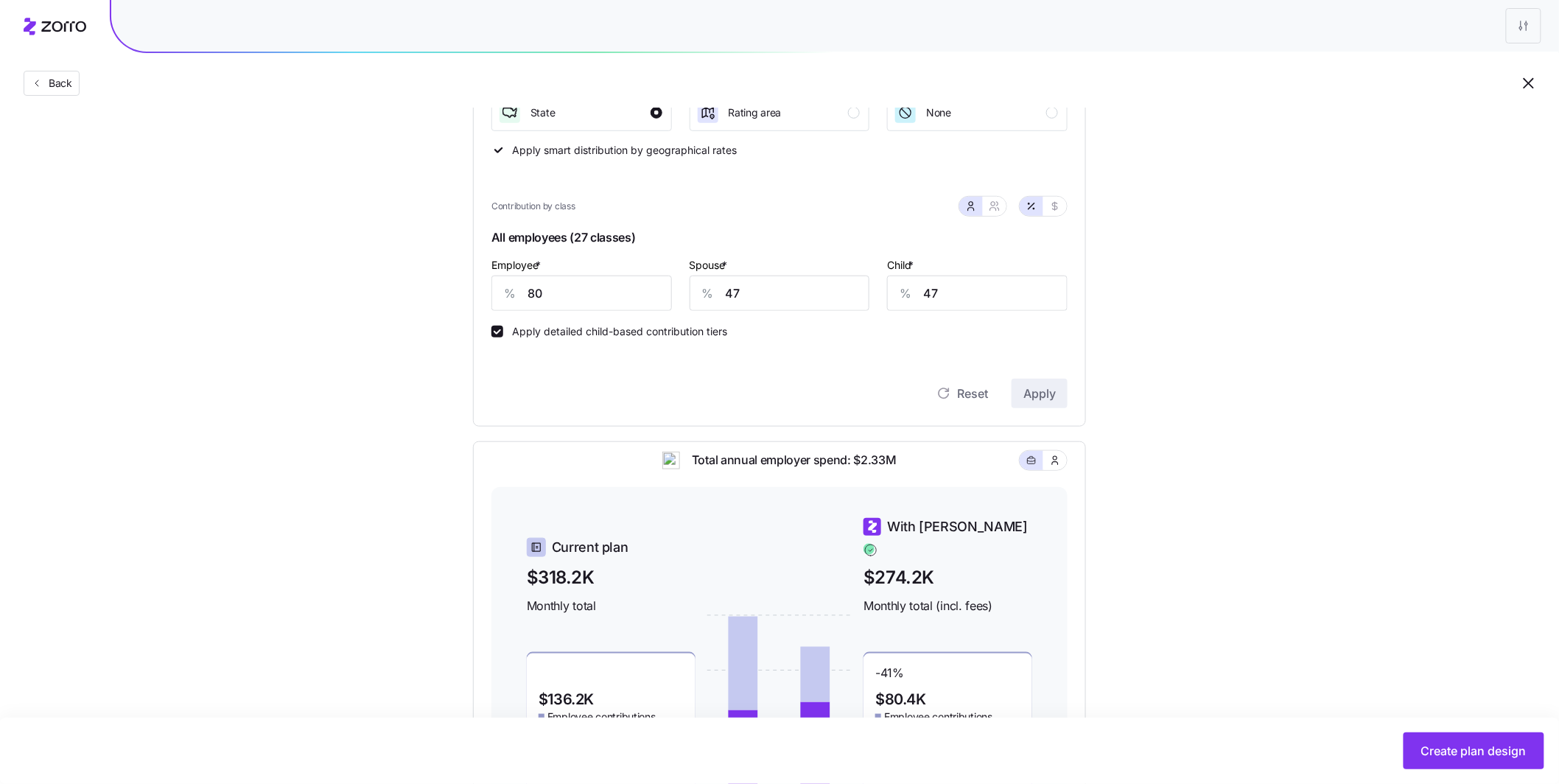
scroll to position [263, 0]
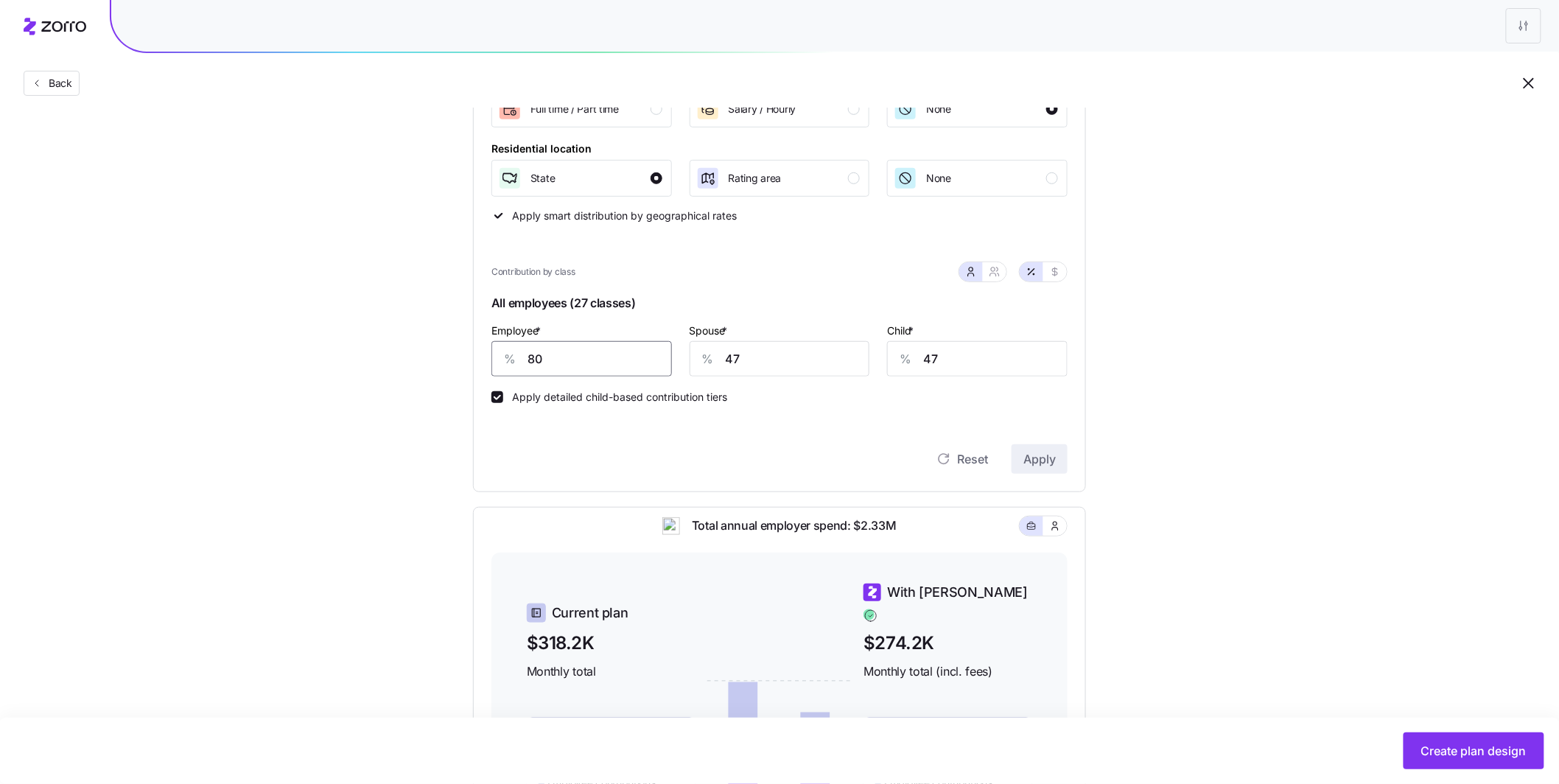
drag, startPoint x: 567, startPoint y: 361, endPoint x: 490, endPoint y: 343, distance: 79.1
click at [504, 351] on div "% 80" at bounding box center [581, 358] width 180 height 35
click at [1044, 456] on span "Apply" at bounding box center [1040, 459] width 32 height 18
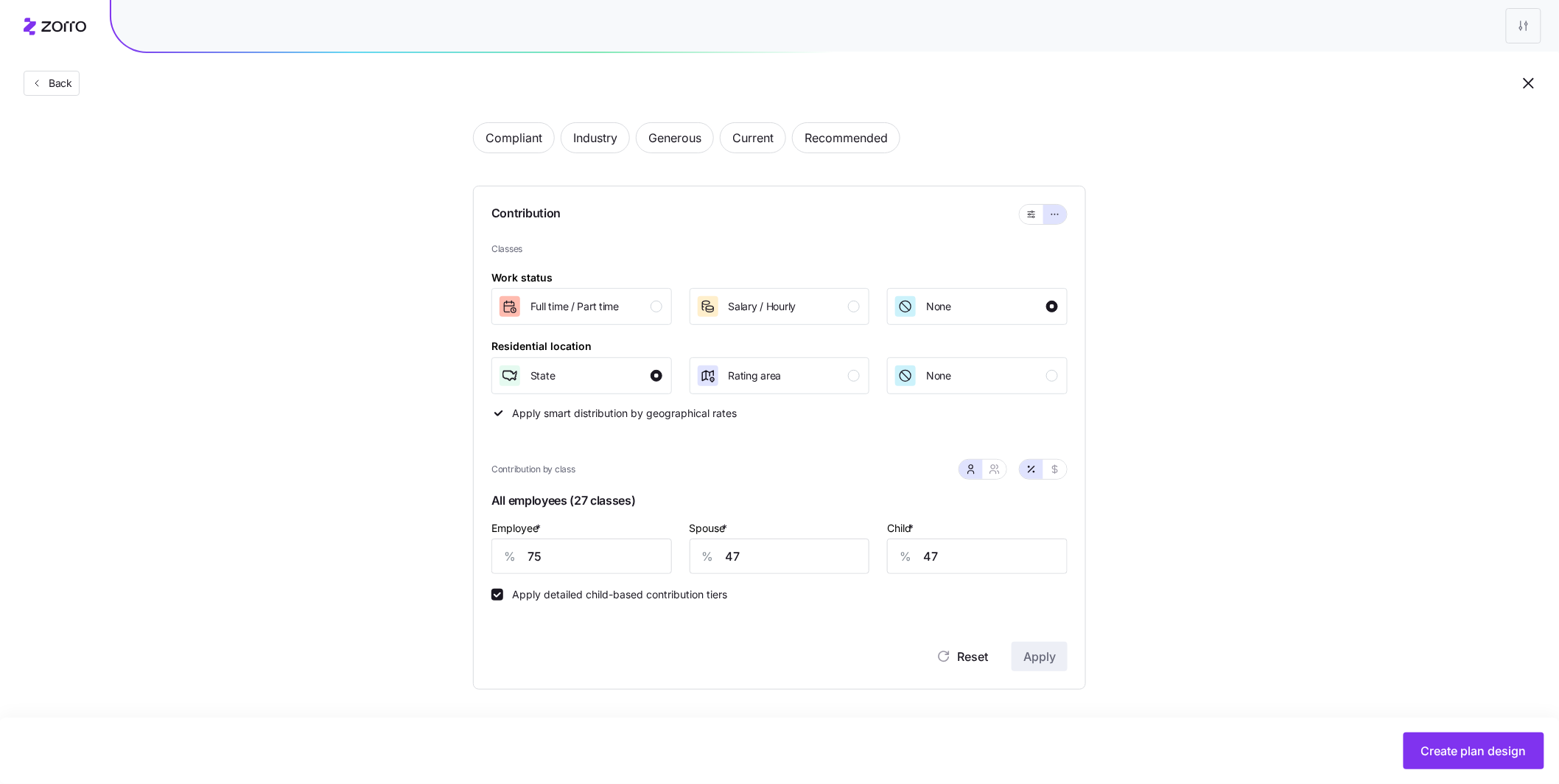
click at [1165, 445] on div "Set your contribution Compliant Industry Generous Current Recommended Contribut…" at bounding box center [779, 376] width 1559 height 626
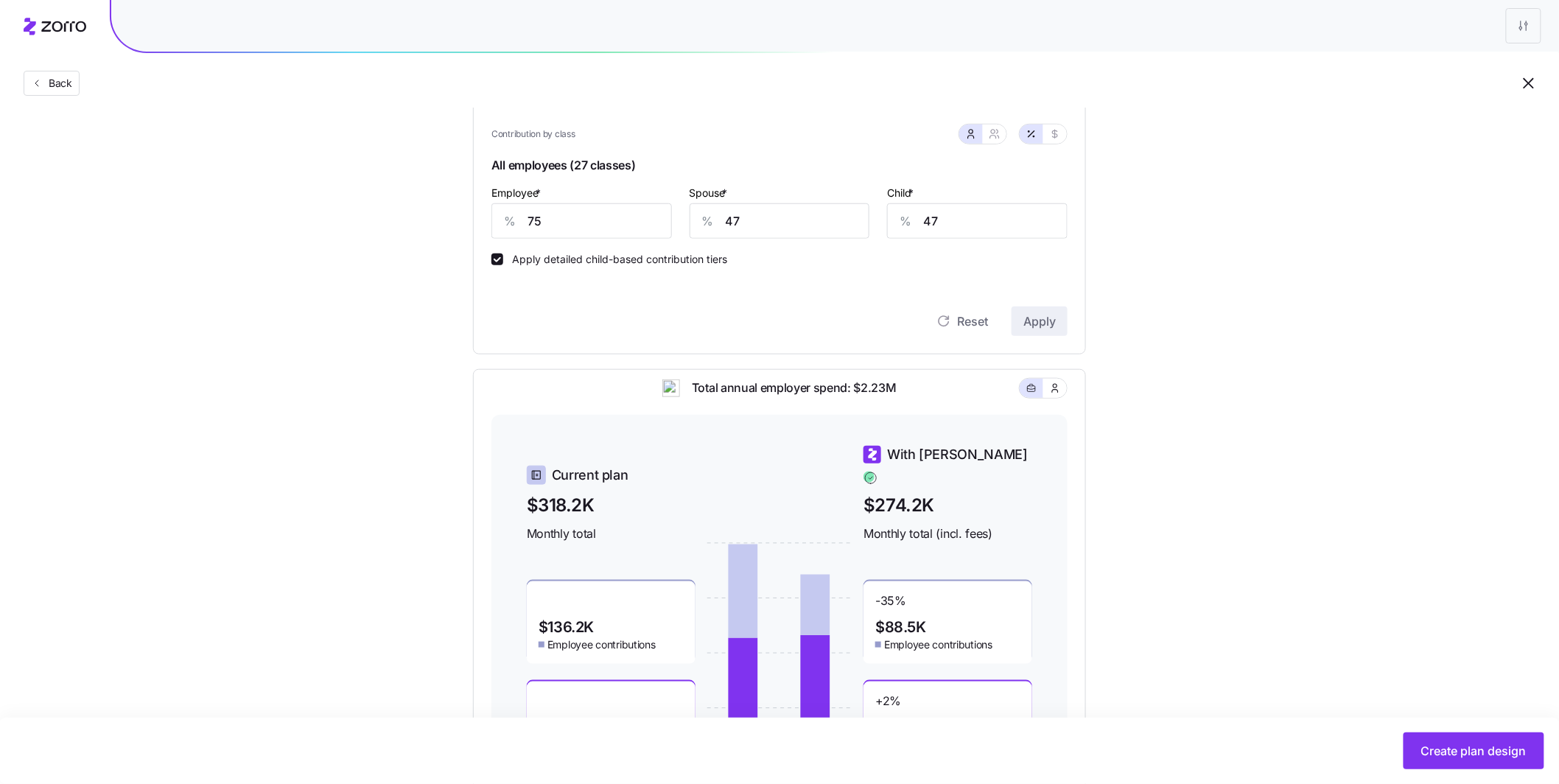
scroll to position [398, 0]
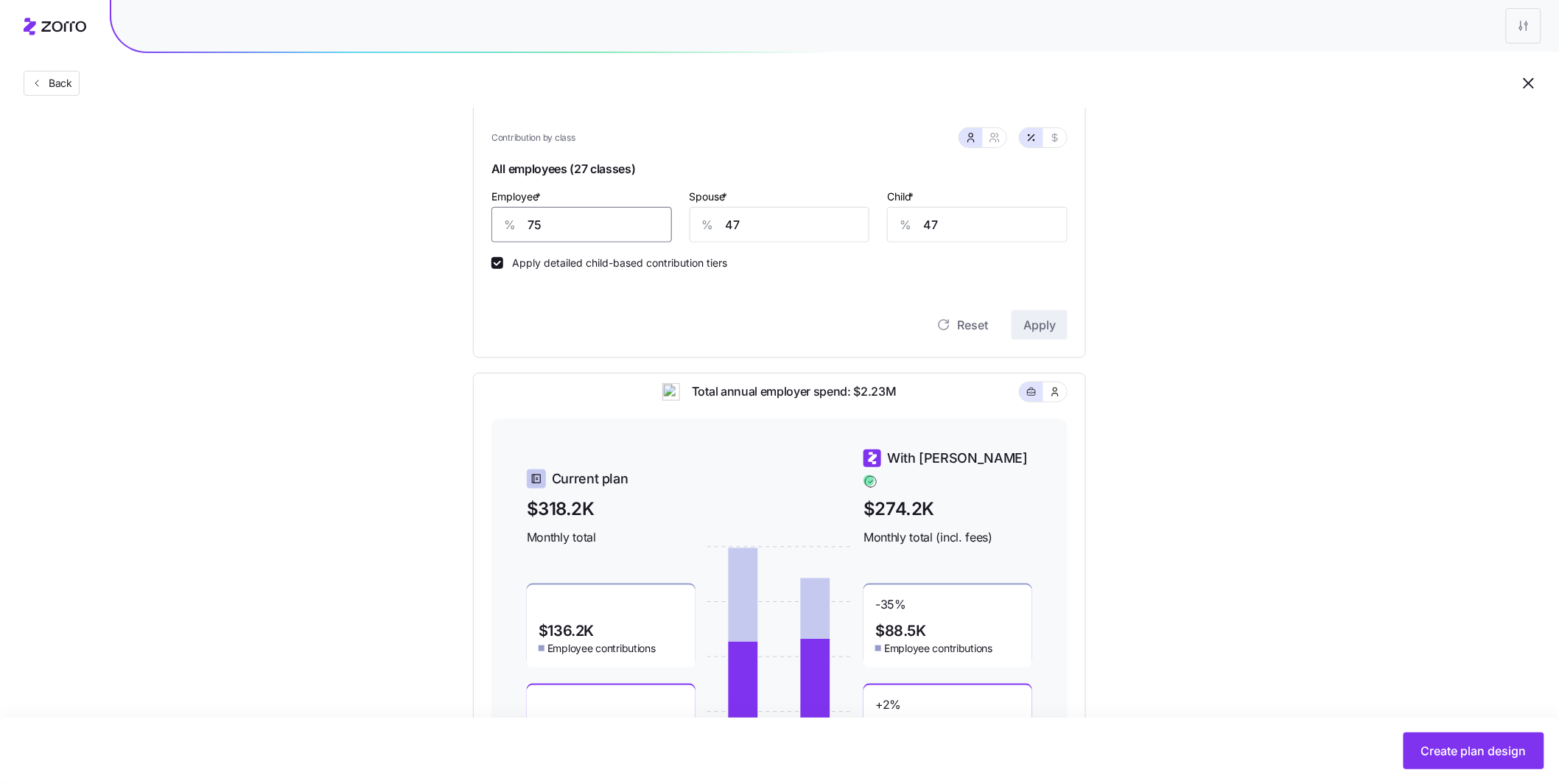
click at [499, 217] on div "% 75" at bounding box center [581, 224] width 180 height 35
click at [578, 229] on input "75" at bounding box center [581, 224] width 180 height 35
drag, startPoint x: 569, startPoint y: 227, endPoint x: 474, endPoint y: 210, distance: 96.5
click at [474, 210] on div "Contribution Classes Work status Full time / Part time Salary / Hourly None Res…" at bounding box center [780, 106] width 613 height 504
click at [1025, 328] on span "Apply" at bounding box center [1040, 325] width 32 height 18
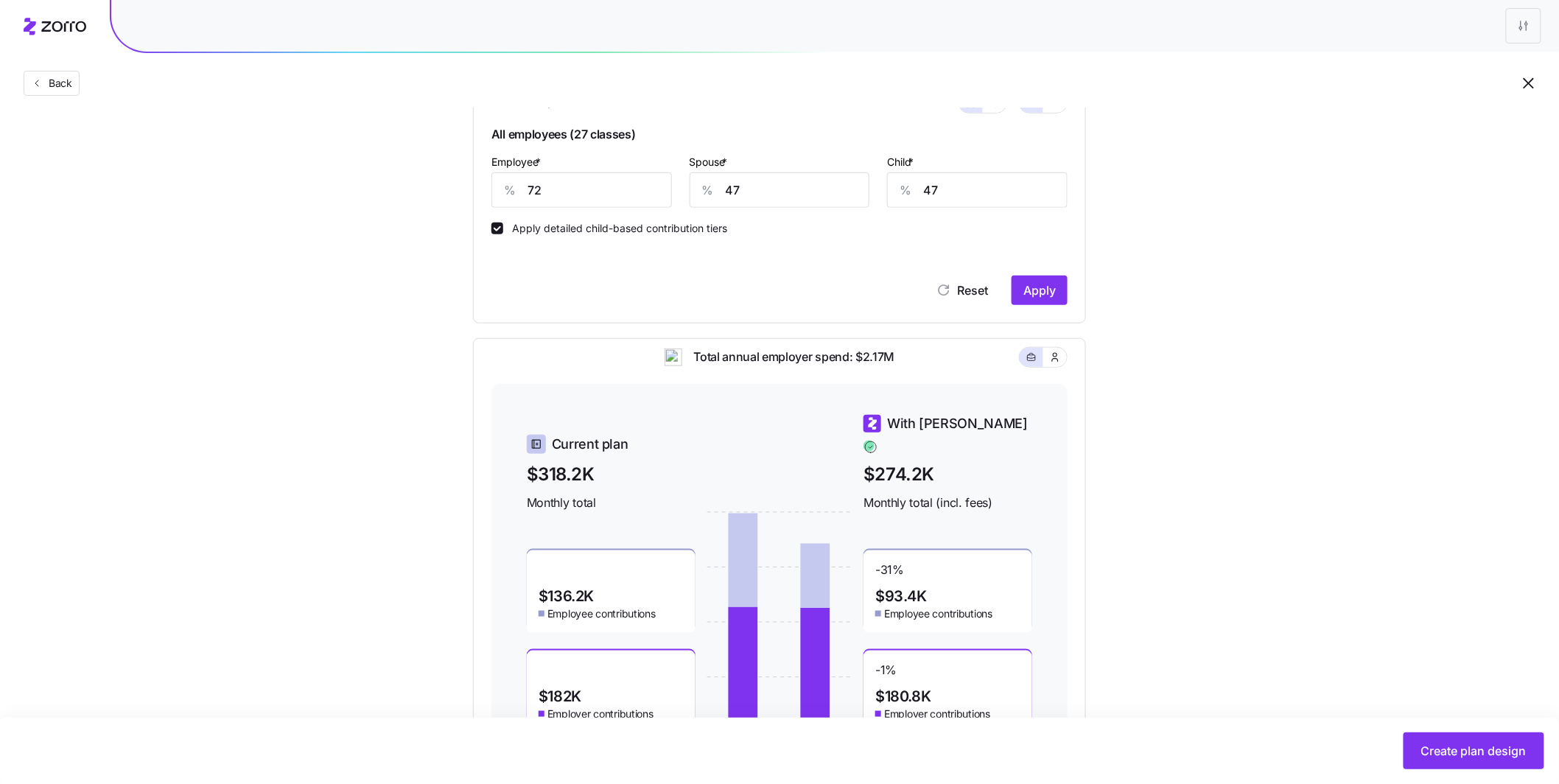
scroll to position [423, 0]
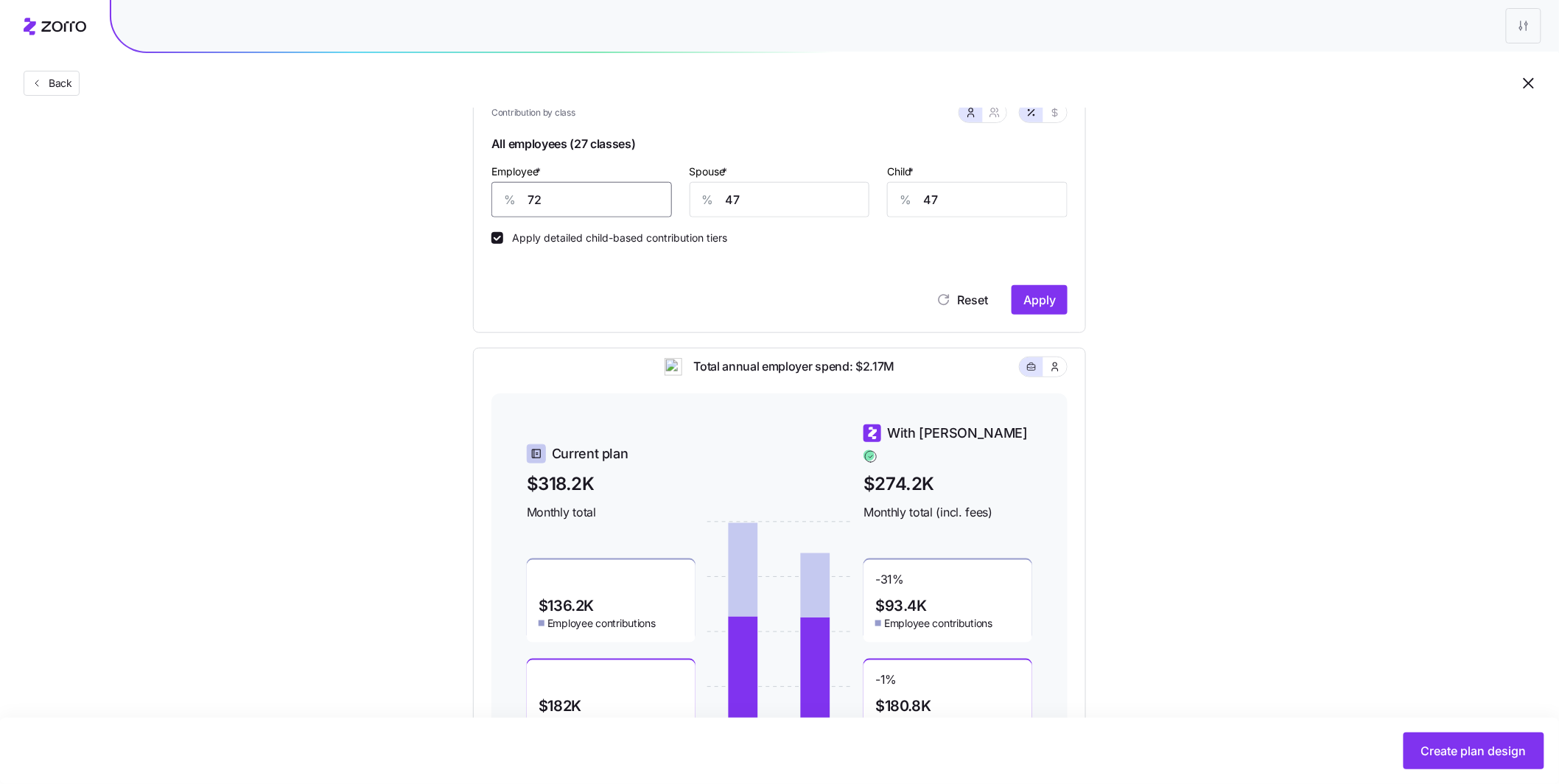
drag, startPoint x: 571, startPoint y: 205, endPoint x: 500, endPoint y: 191, distance: 72.4
click at [507, 194] on div "% 72" at bounding box center [581, 199] width 180 height 35
type input "73"
click at [1041, 310] on button "Apply" at bounding box center [1040, 299] width 56 height 30
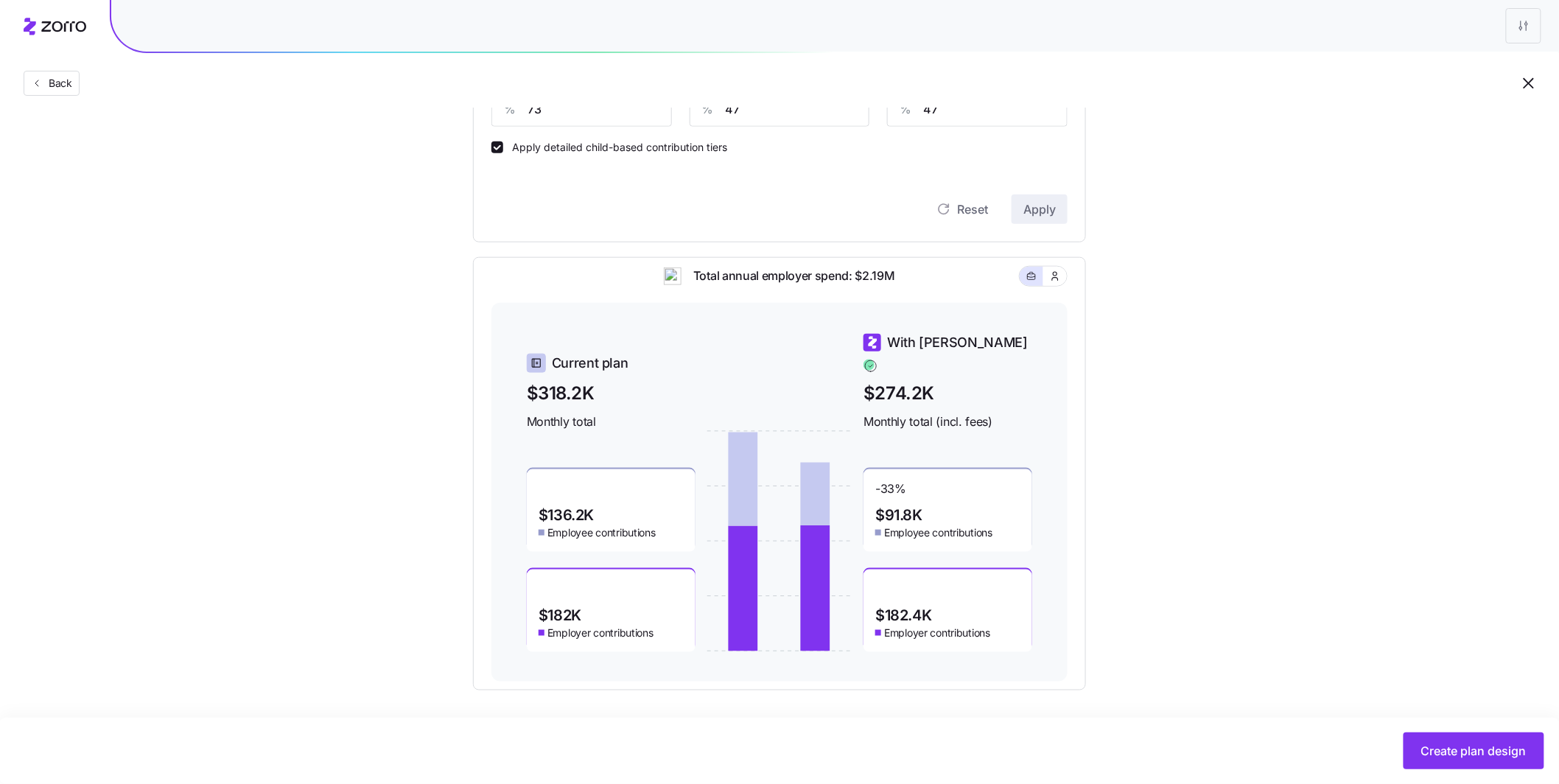
scroll to position [514, 0]
click at [1451, 758] on span "Create plan design" at bounding box center [1475, 751] width 106 height 18
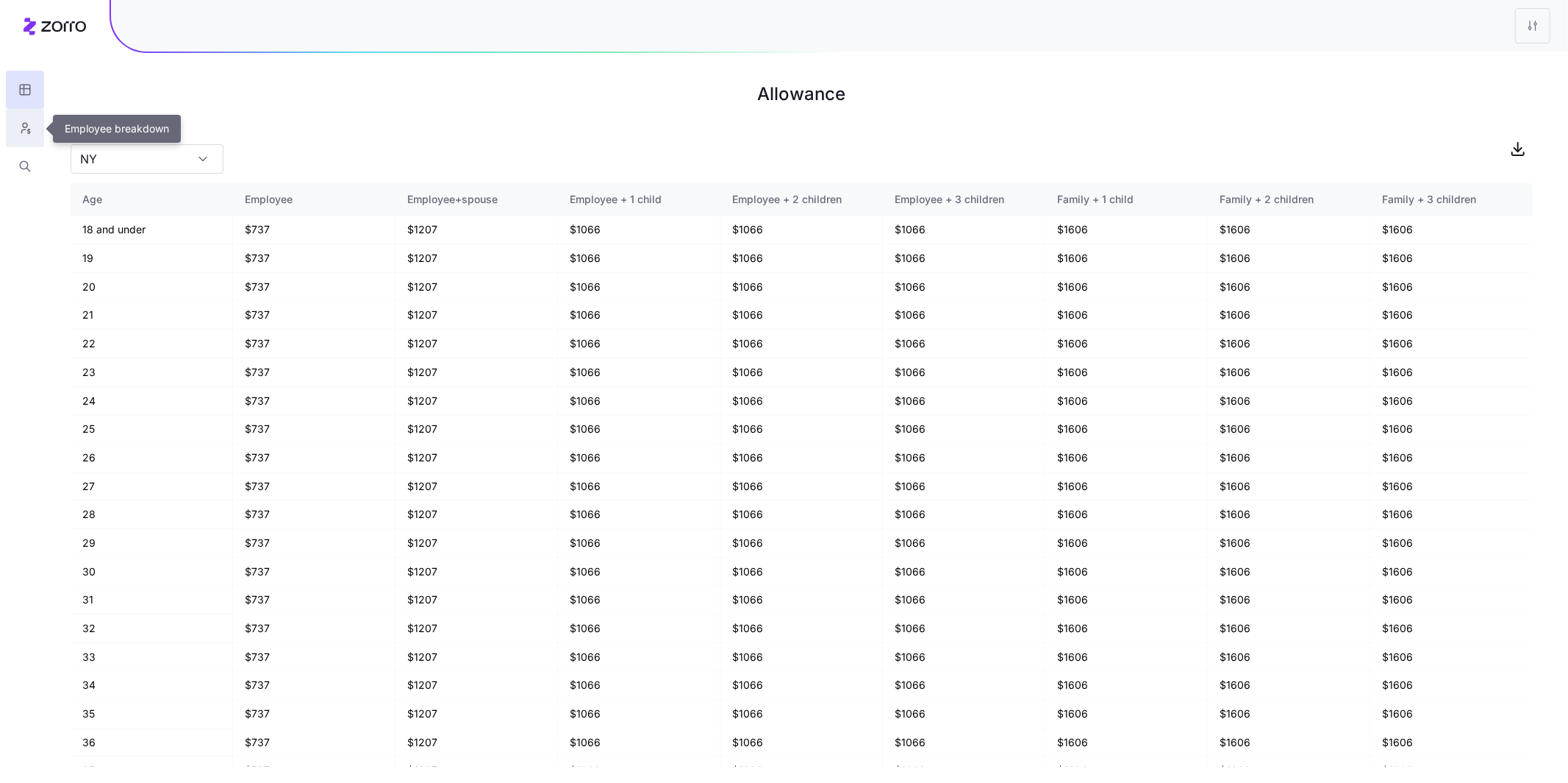
click at [37, 126] on button "button" at bounding box center [25, 128] width 38 height 38
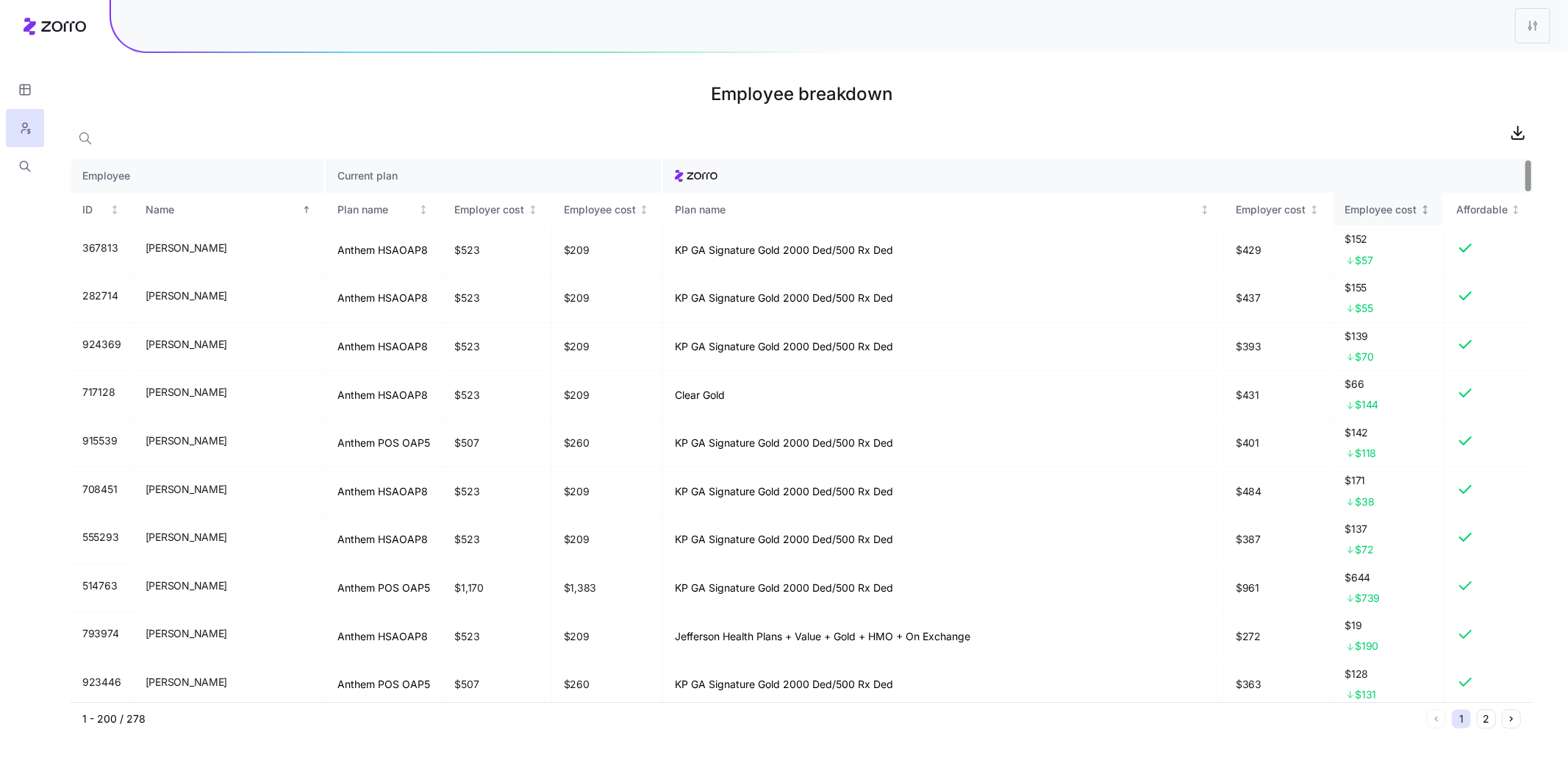
click at [1379, 210] on div "Employee cost" at bounding box center [1381, 209] width 72 height 16
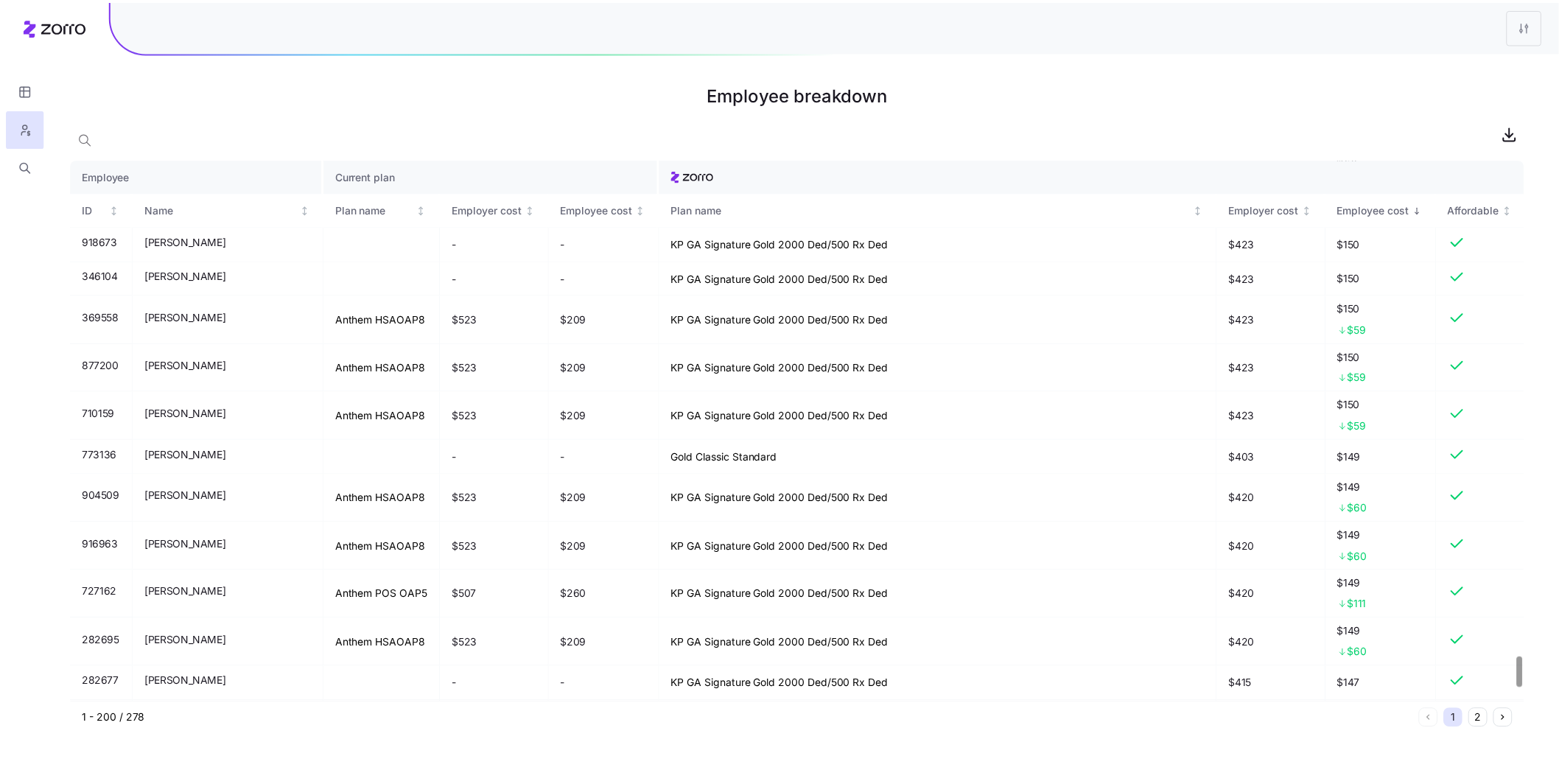
scroll to position [8959, 0]
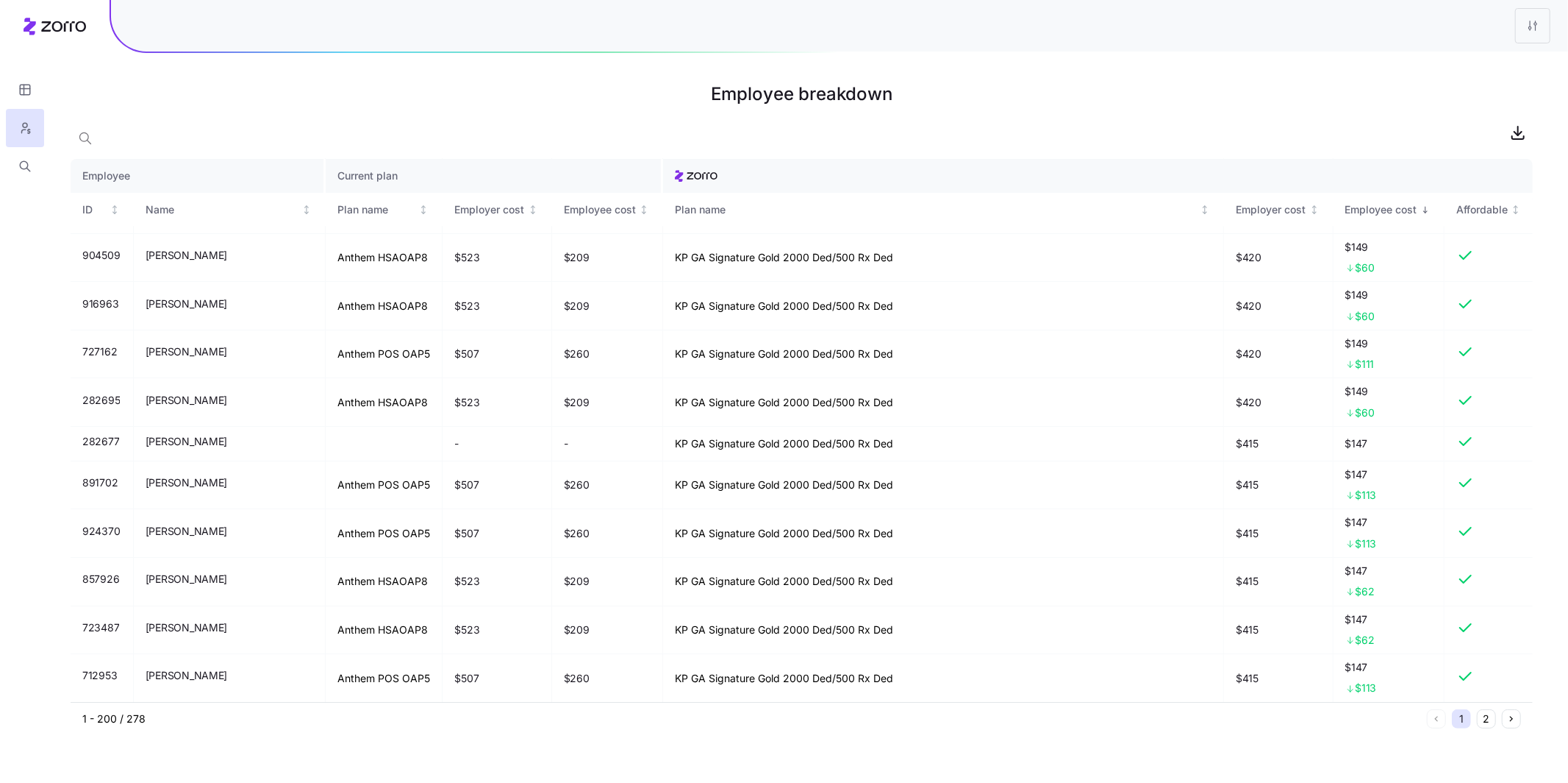
click at [1545, 27] on html "Employee breakdown Employee Current plan ID Name Plan name Employer cost Employ…" at bounding box center [784, 391] width 1568 height 783
click at [1538, 27] on html "Employee breakdown Employee Current plan ID Name Plan name Employer cost Employ…" at bounding box center [784, 391] width 1568 height 783
click at [1548, 27] on html "Employee breakdown Employee Current plan ID Name Plan name Employer cost Employ…" at bounding box center [784, 391] width 1568 height 783
click at [1450, 70] on div "Edit plan design" at bounding box center [1445, 65] width 77 height 16
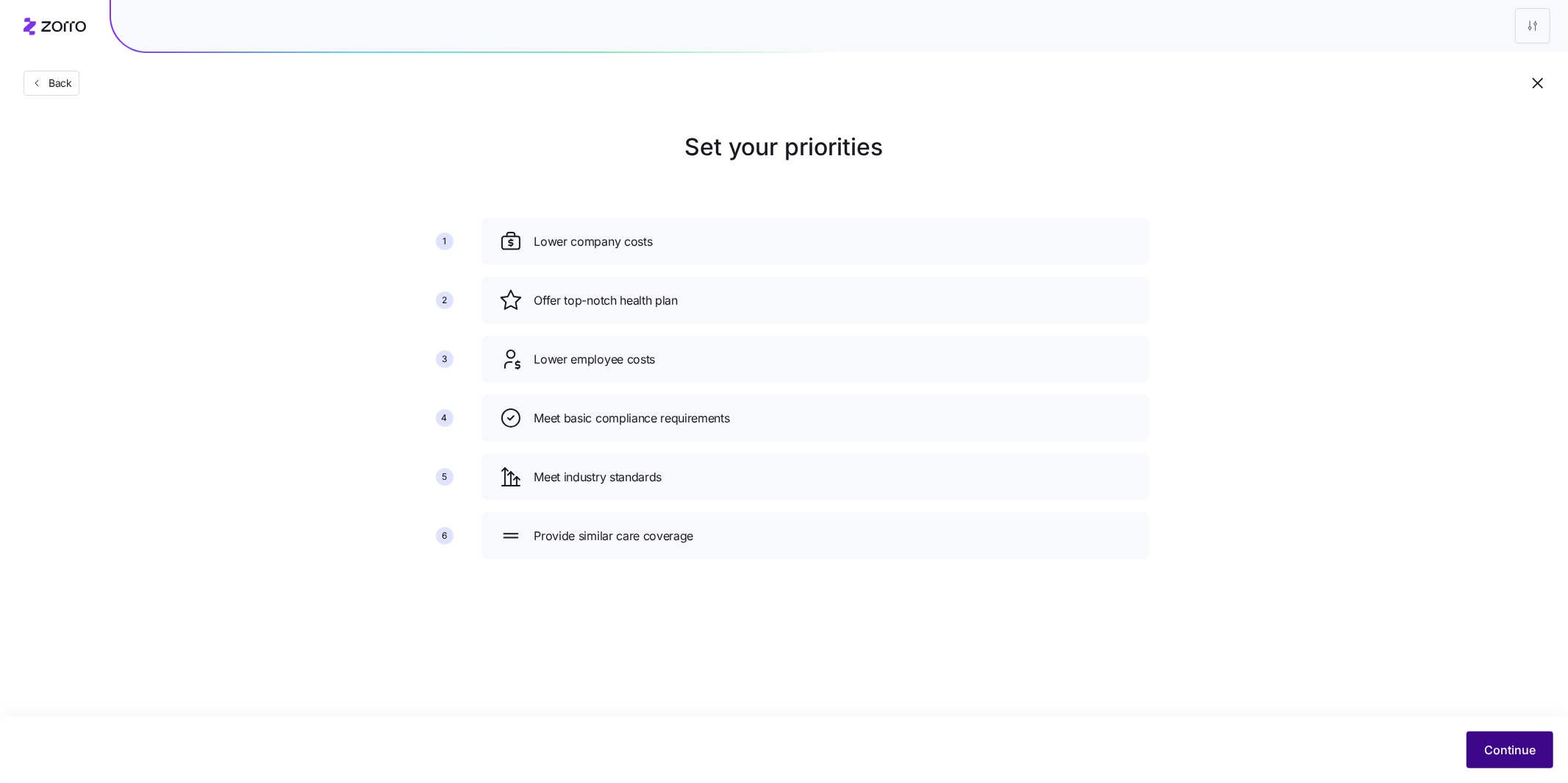
click at [1484, 735] on button "Continue" at bounding box center [1510, 749] width 87 height 37
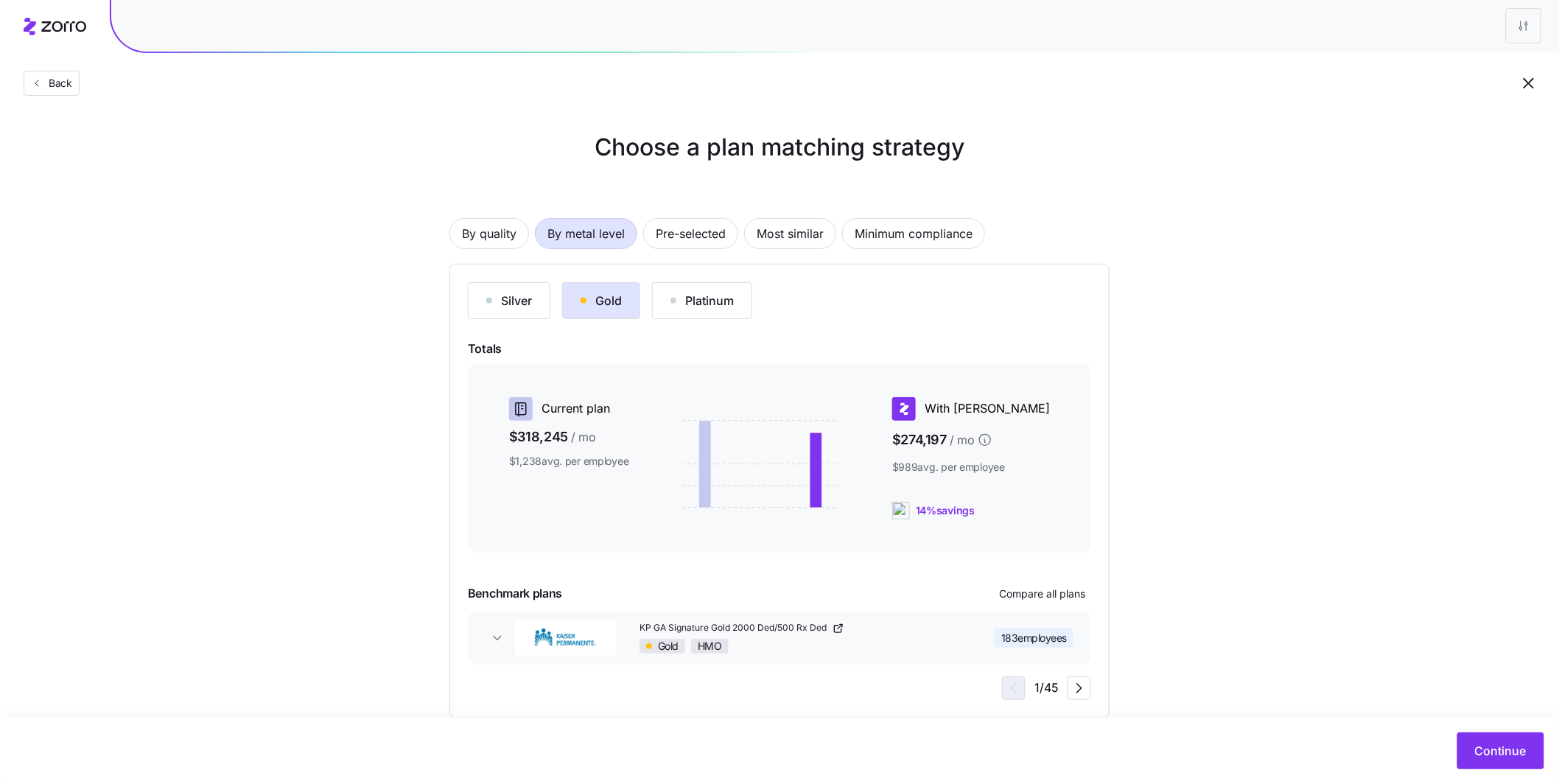
scroll to position [28, 0]
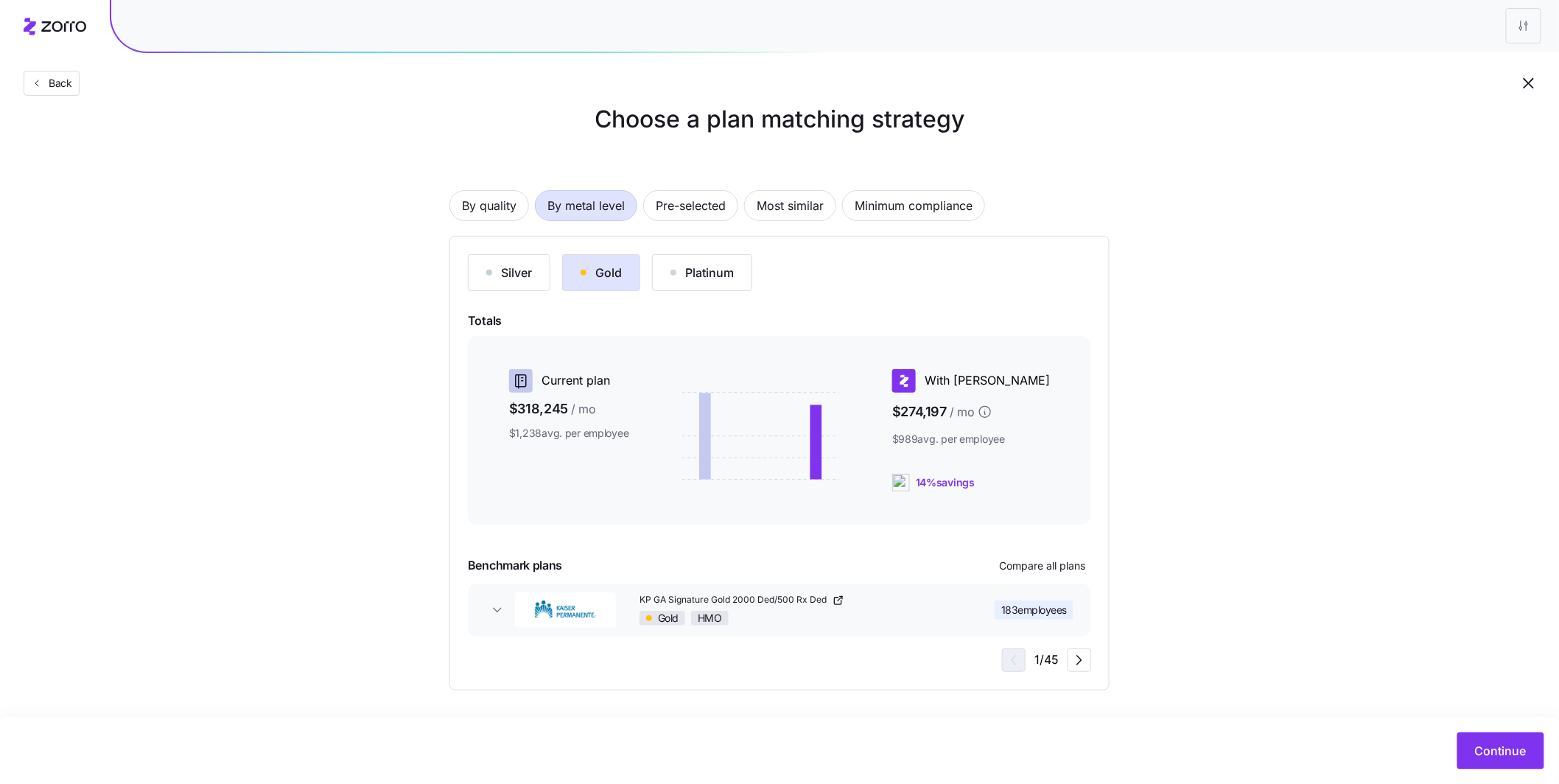
click at [524, 292] on div "Silver Gold Platinum Totals Current plan $318,245 / mo $1,238 avg. per employee…" at bounding box center [779, 463] width 623 height 418
click at [528, 279] on div "Silver" at bounding box center [509, 272] width 46 height 18
click at [882, 610] on div "Silver HMO" at bounding box center [800, 617] width 321 height 14
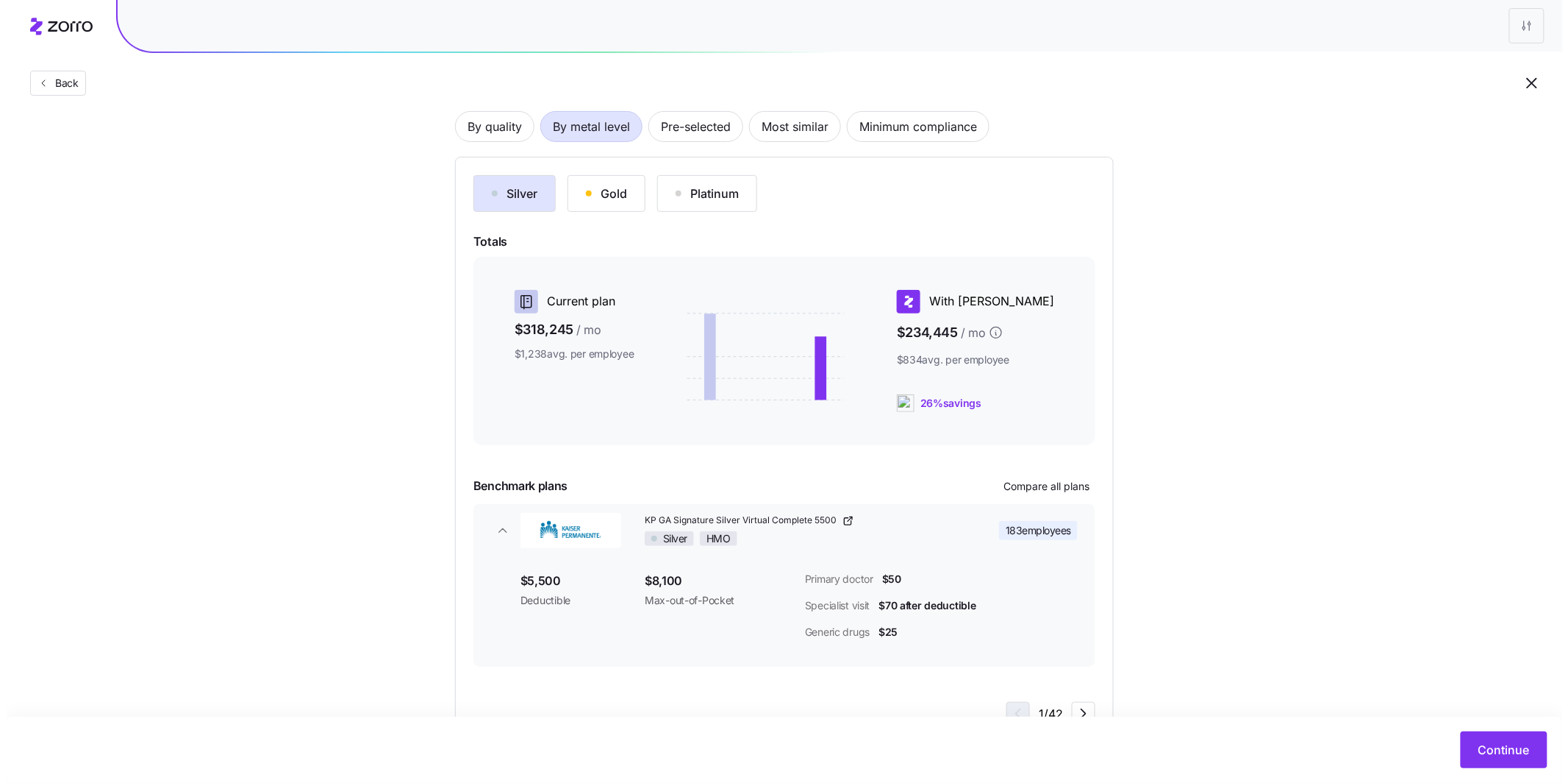
scroll to position [162, 0]
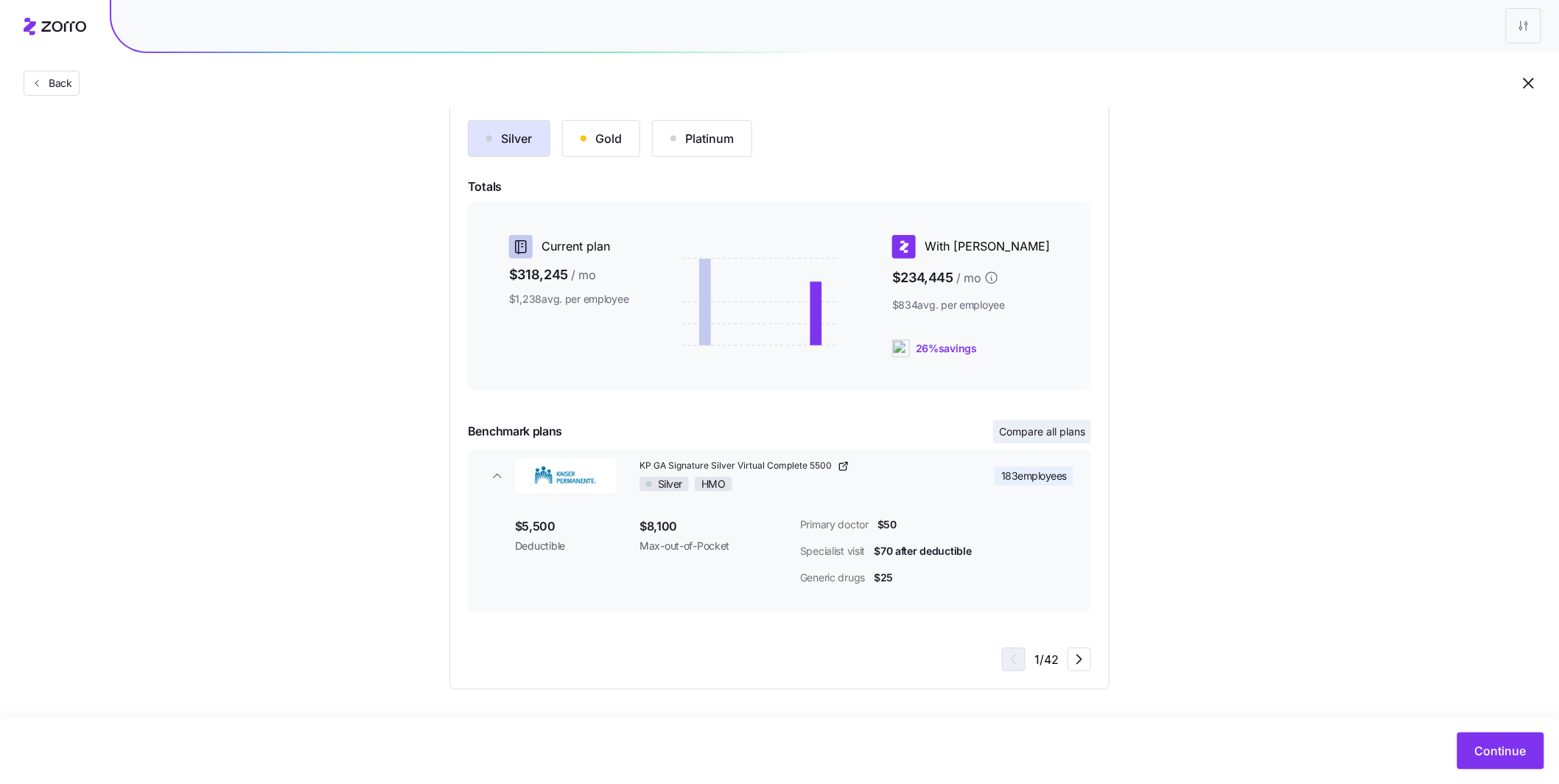
click at [1014, 433] on span "Compare all plans" at bounding box center [1043, 431] width 86 height 14
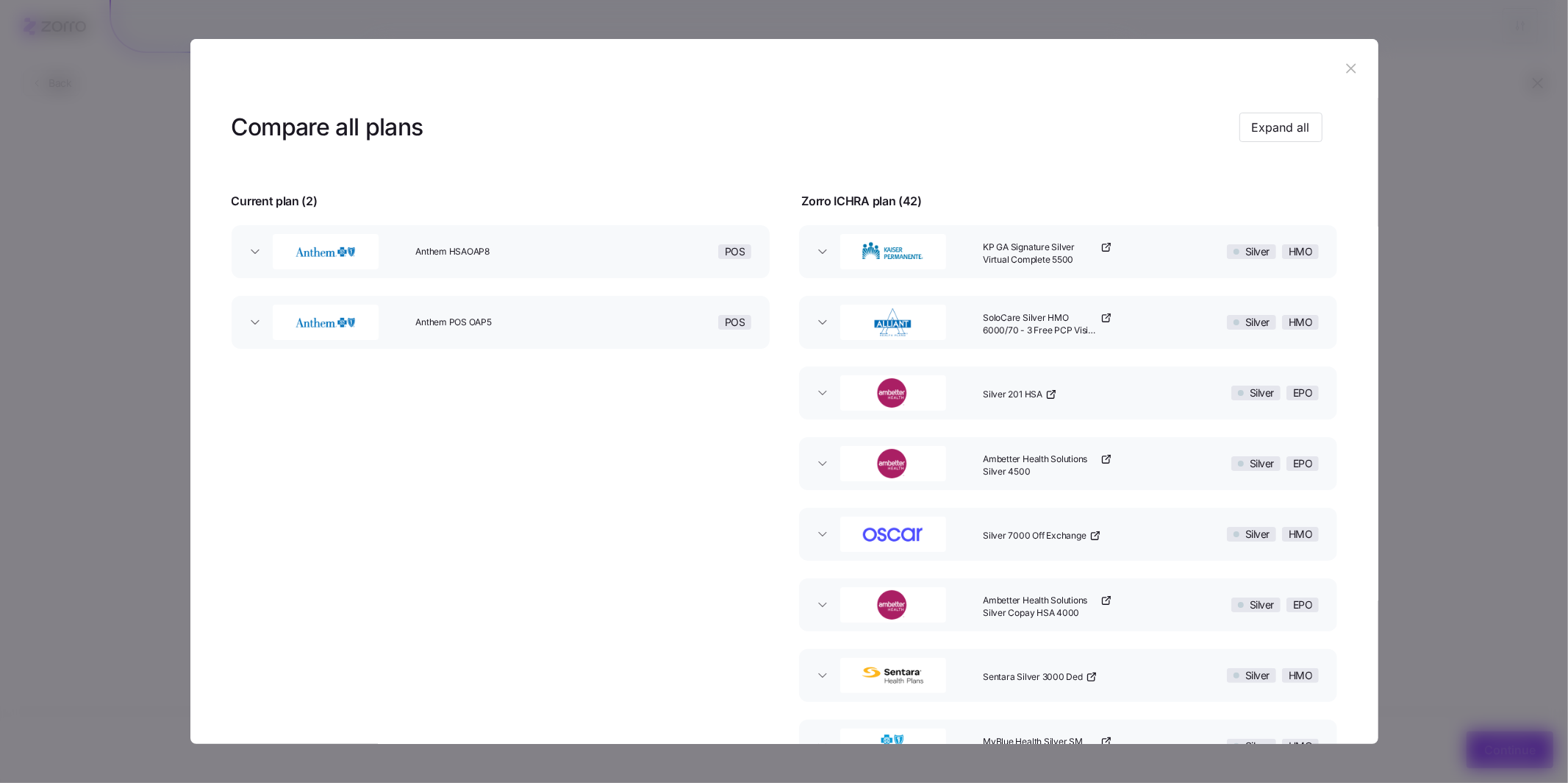
click at [464, 267] on div "Anthem HSAOAP8" at bounding box center [512, 251] width 205 height 47
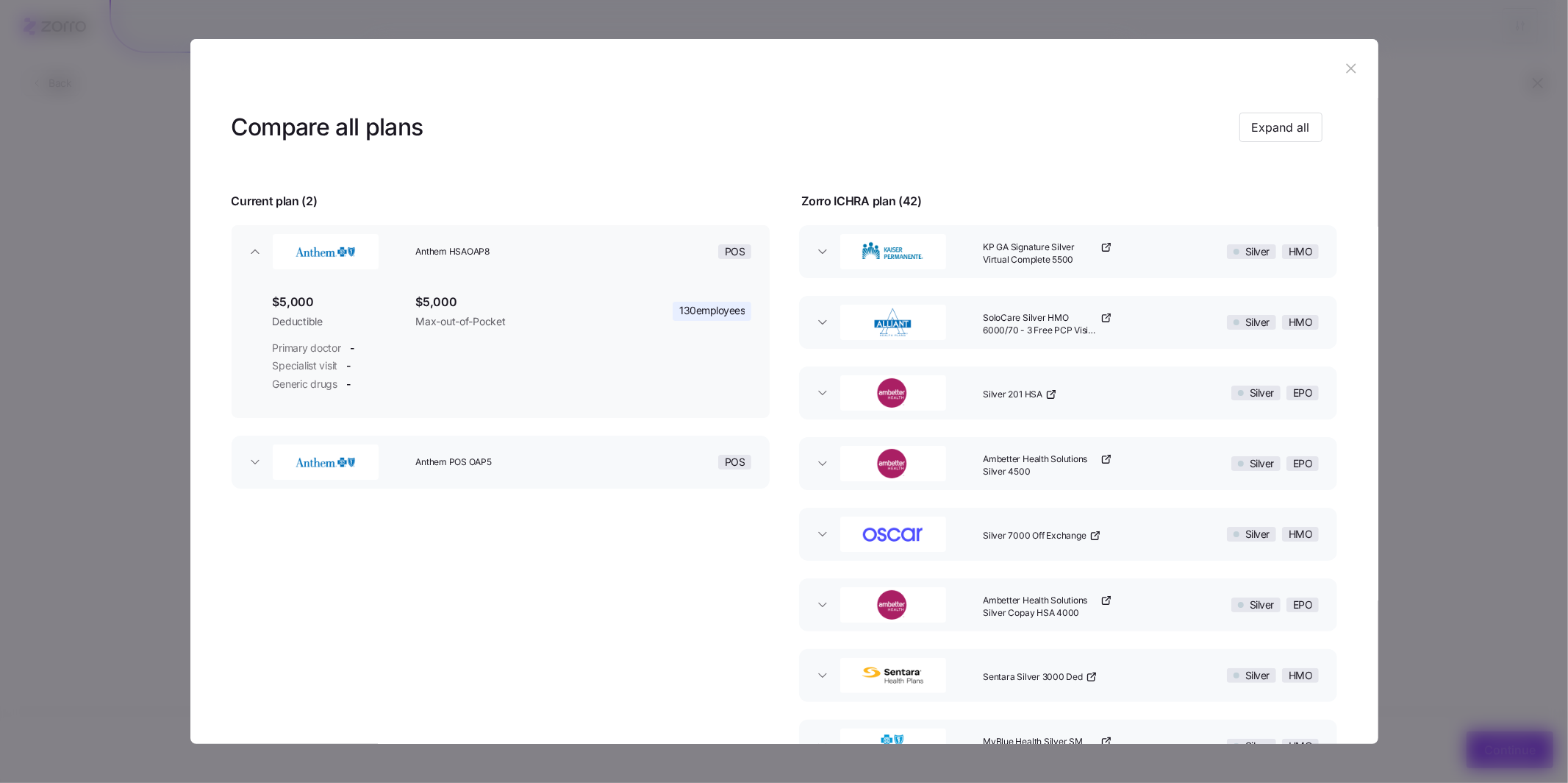
click at [993, 262] on span "KP GA Signature Silver Virtual Complete 5500" at bounding box center [1040, 254] width 114 height 25
click at [817, 258] on icon "button" at bounding box center [823, 251] width 14 height 14
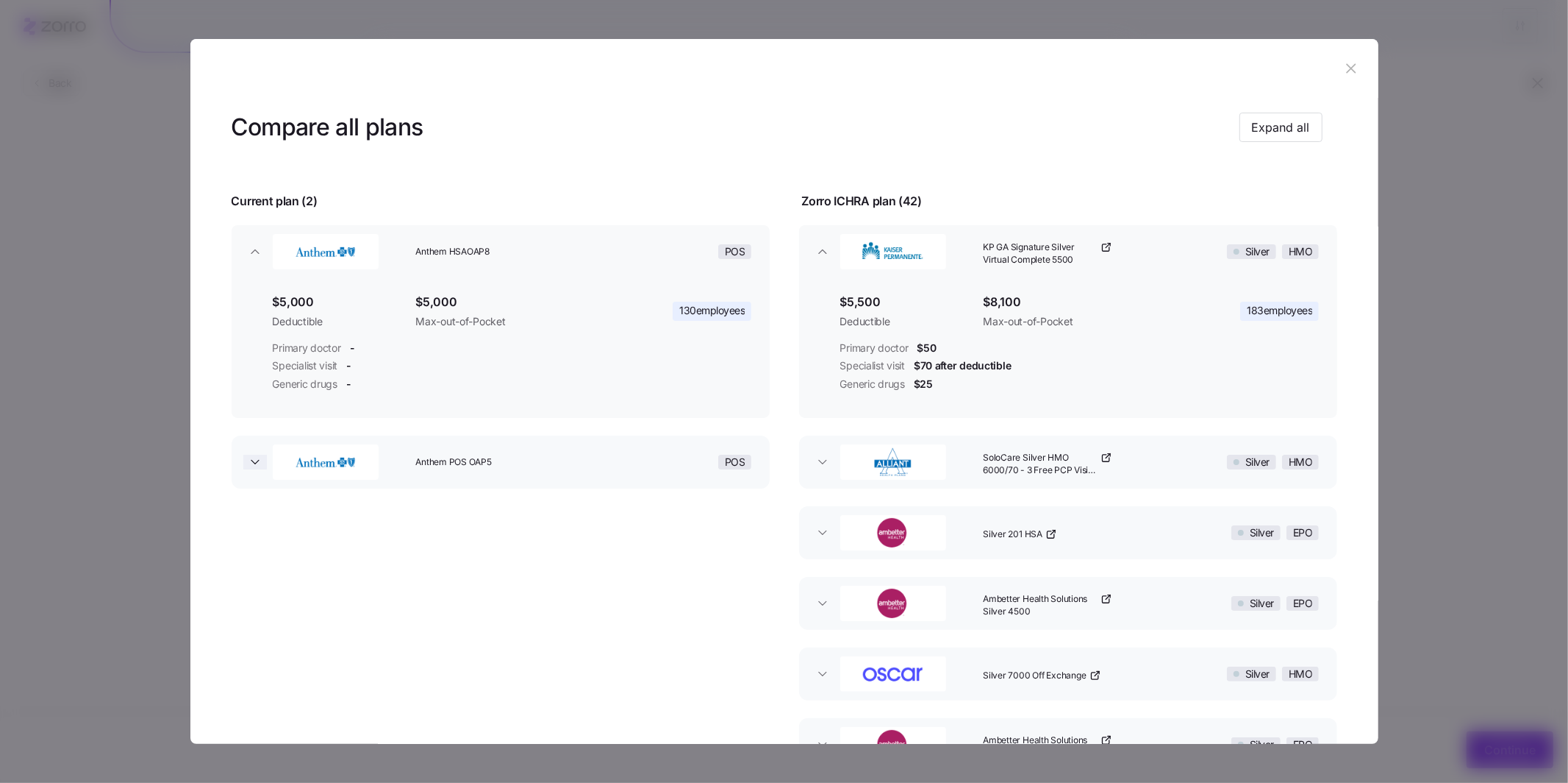
click at [254, 461] on icon "button" at bounding box center [255, 462] width 7 height 4
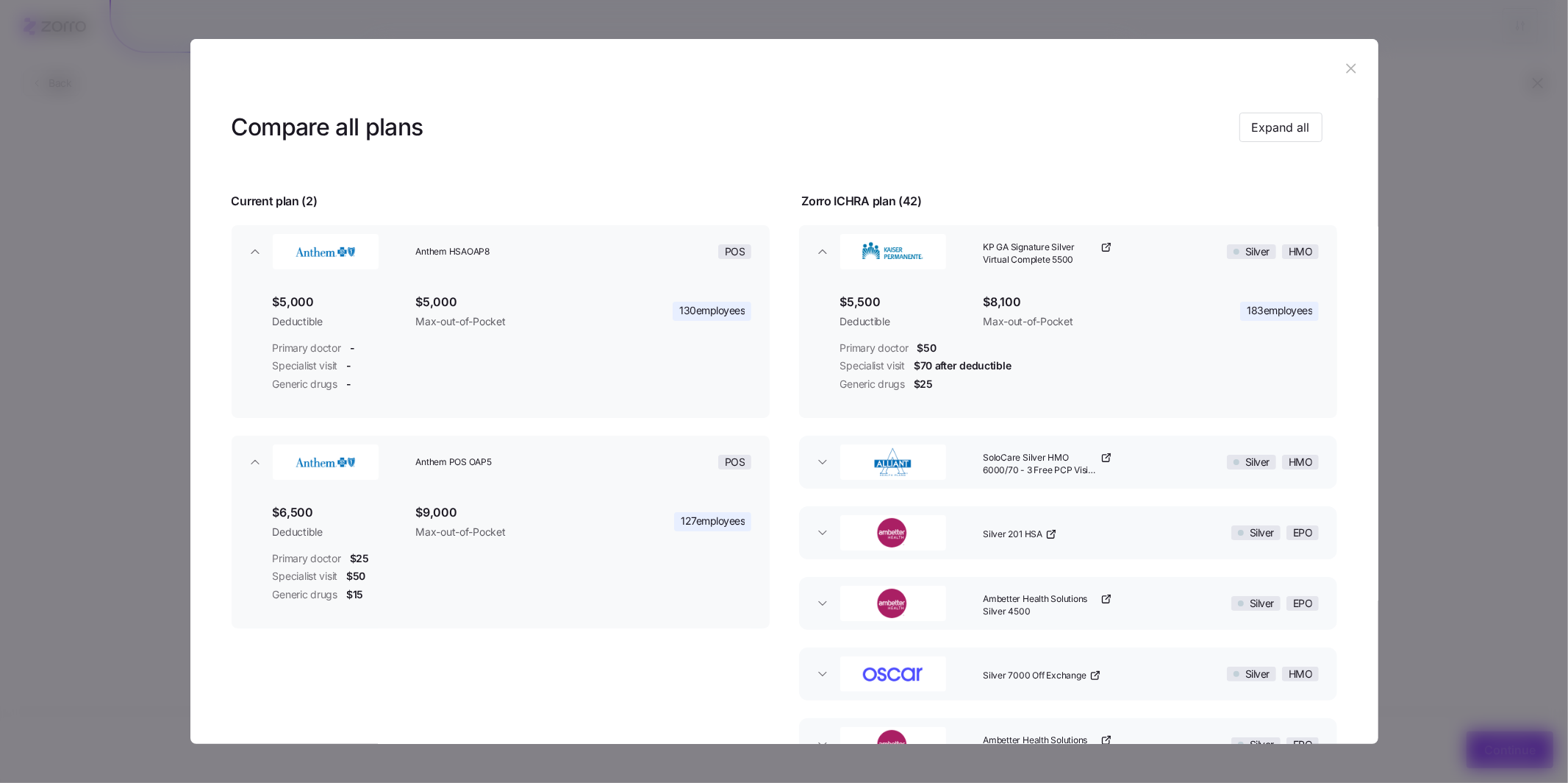
scroll to position [30, 0]
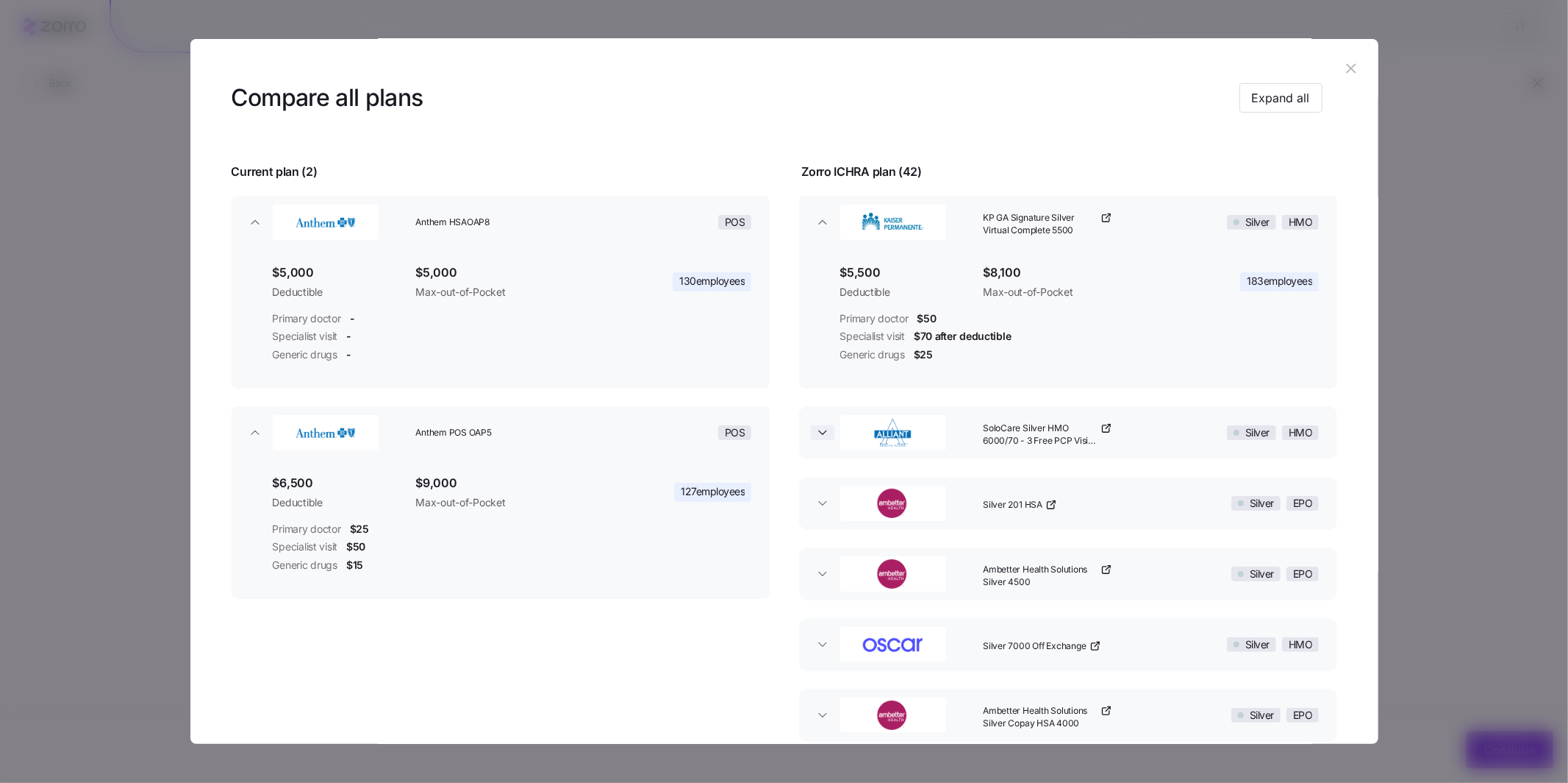
click at [816, 436] on icon "button" at bounding box center [823, 432] width 14 height 14
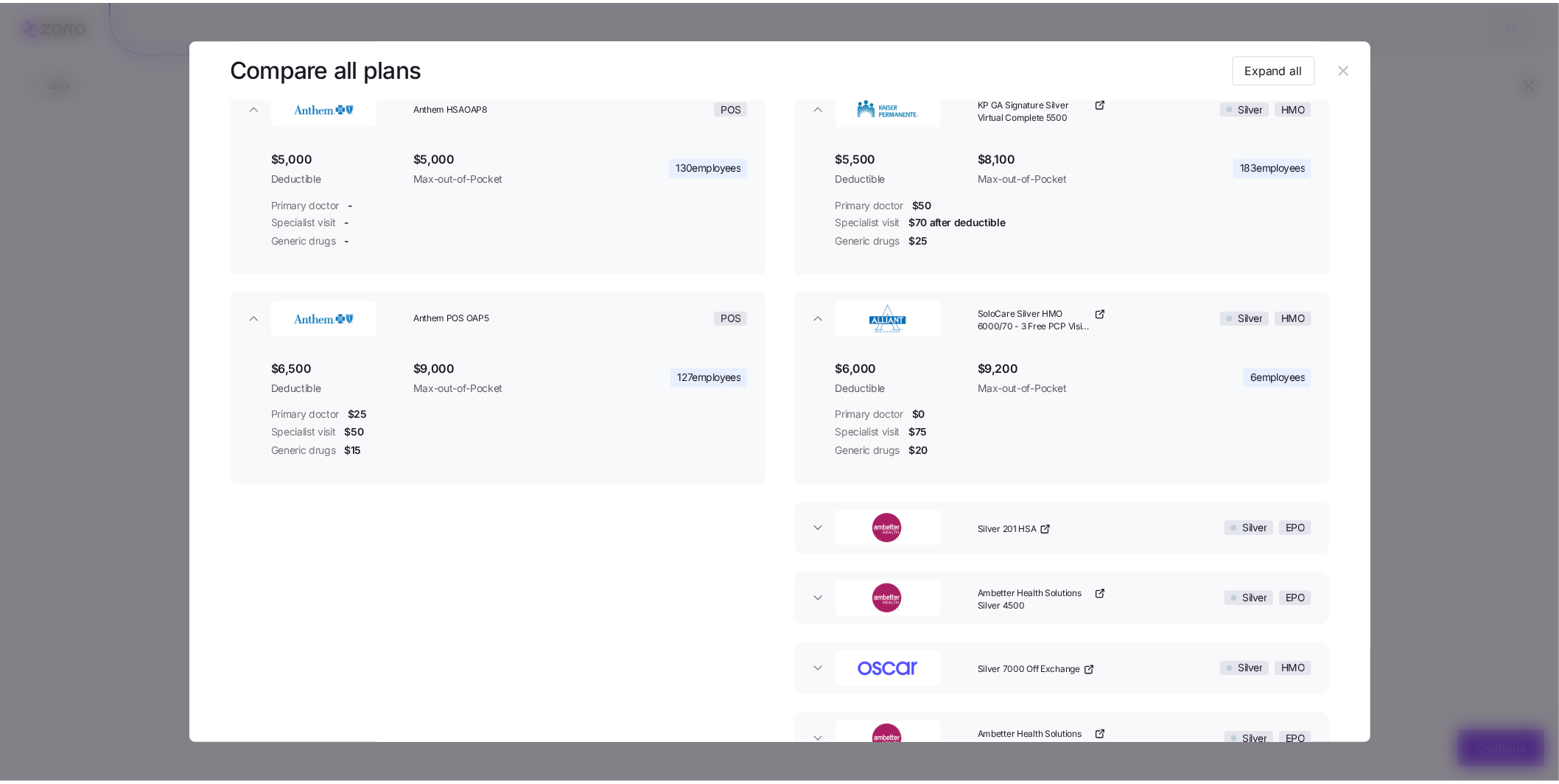
scroll to position [148, 0]
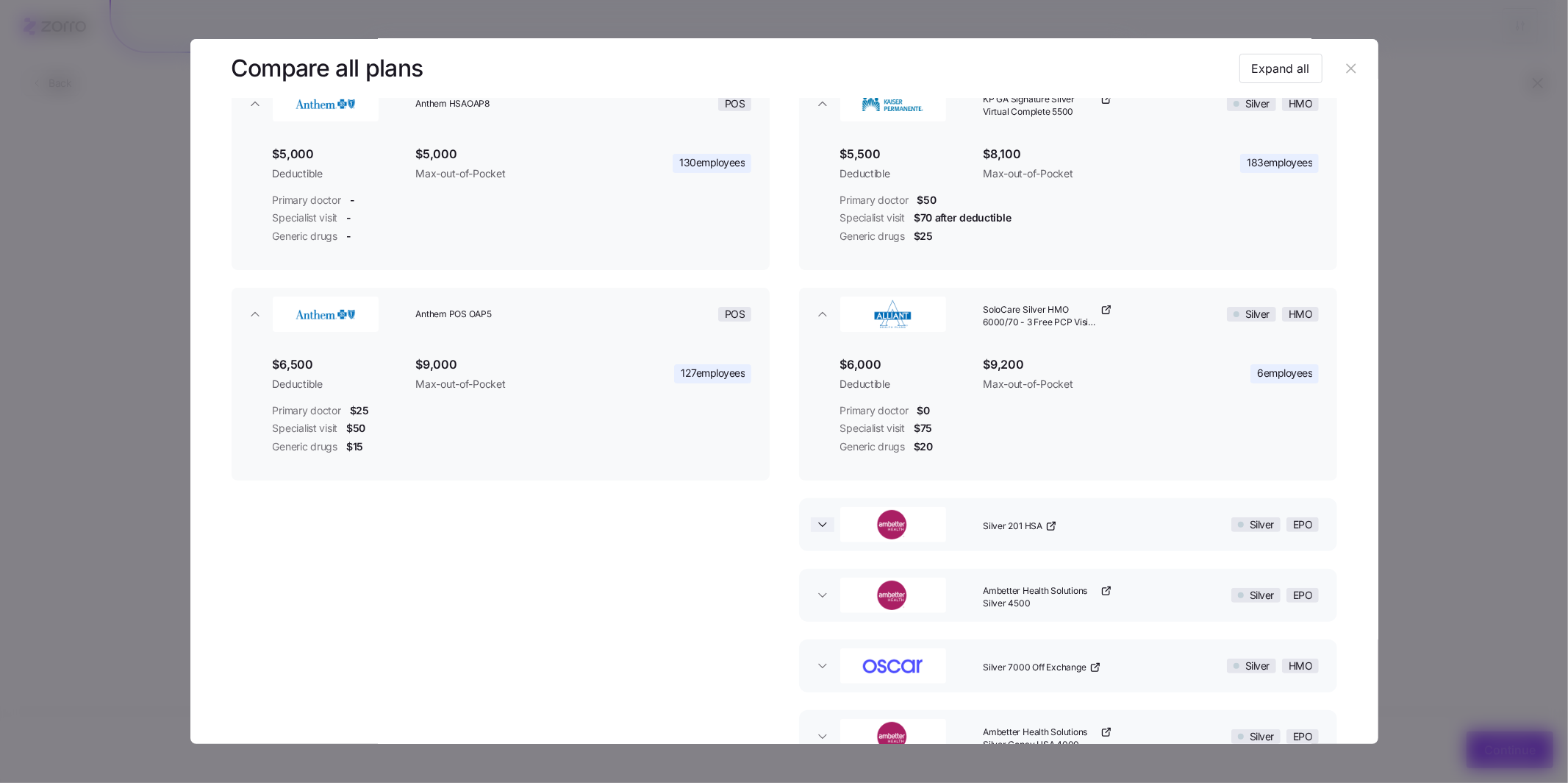
click at [817, 526] on icon "button" at bounding box center [823, 524] width 14 height 14
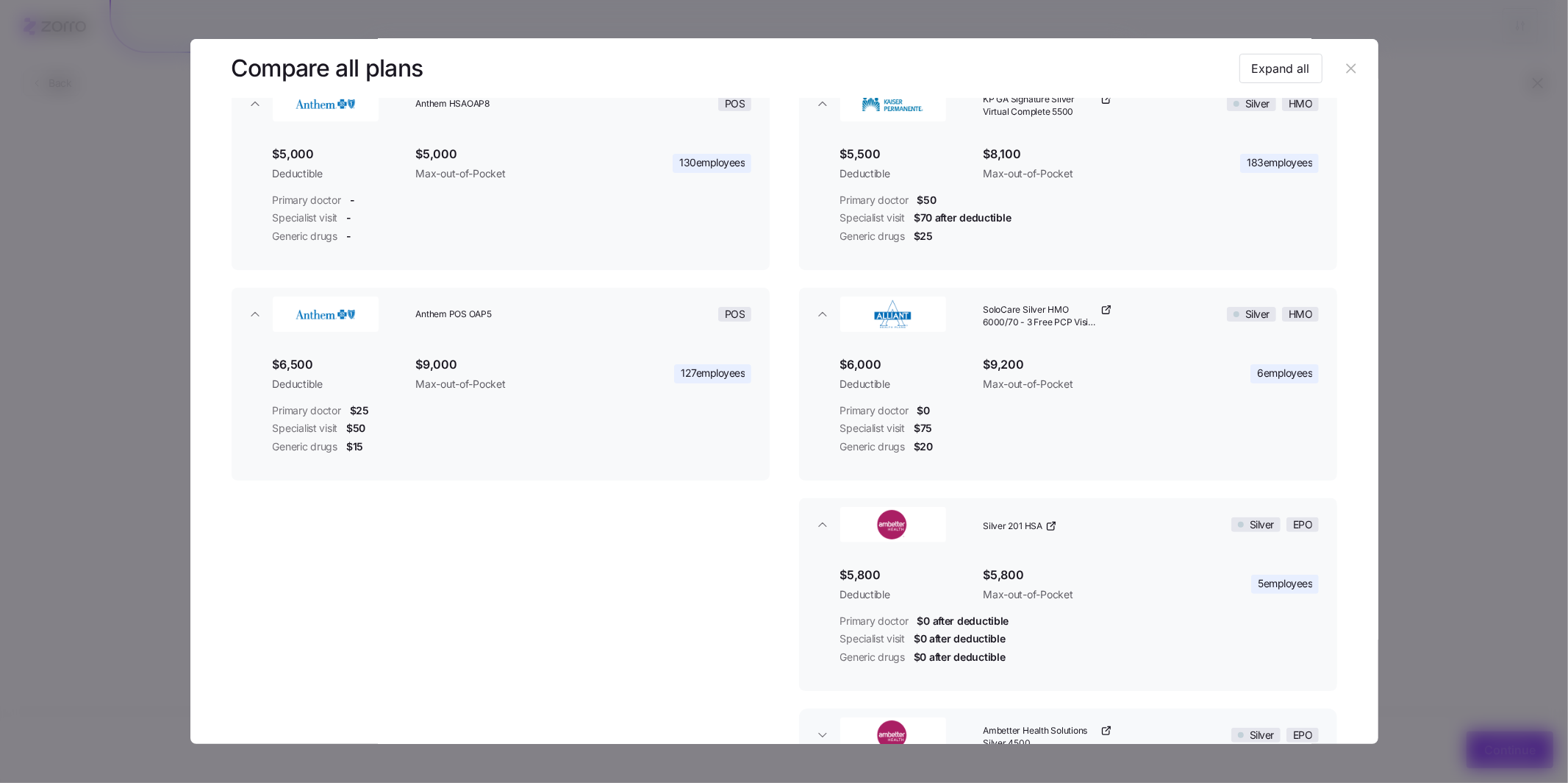
click at [1353, 79] on button "button" at bounding box center [1352, 68] width 23 height 23
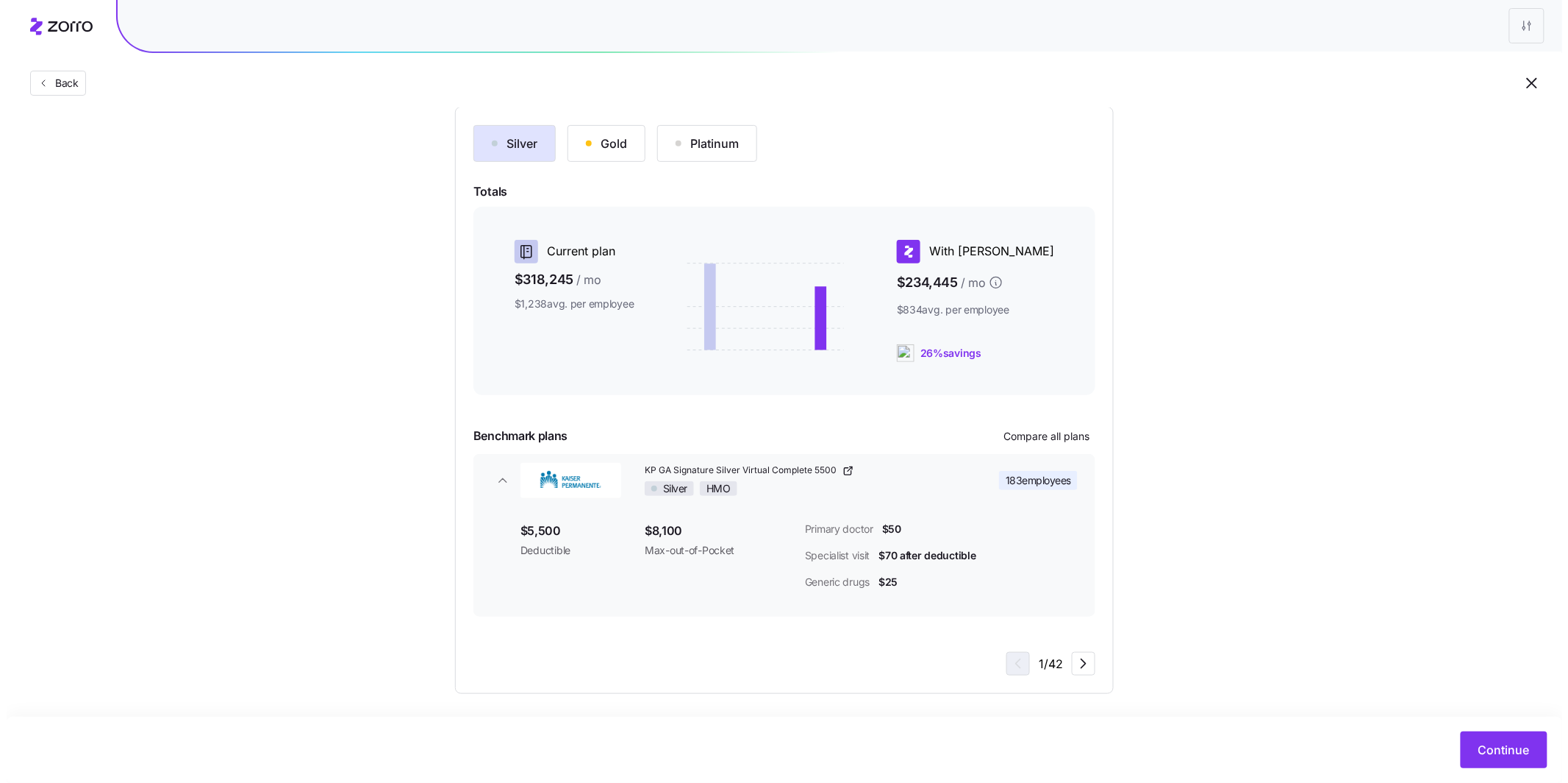
scroll to position [120, 0]
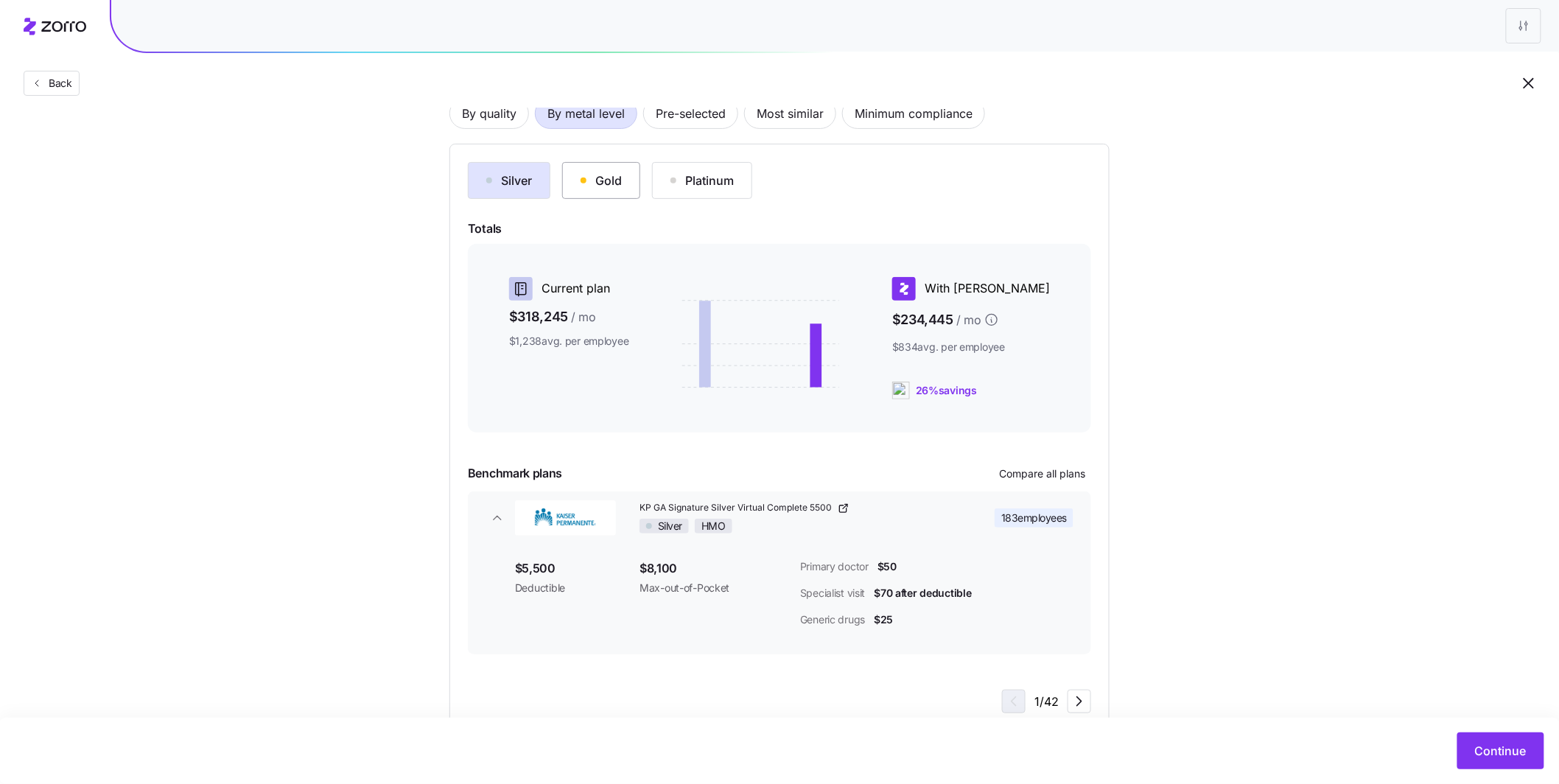
click at [608, 186] on div "Gold" at bounding box center [602, 181] width 41 height 18
click at [712, 191] on button "Platinum" at bounding box center [702, 180] width 100 height 37
click at [780, 118] on span "Most similar" at bounding box center [790, 113] width 67 height 30
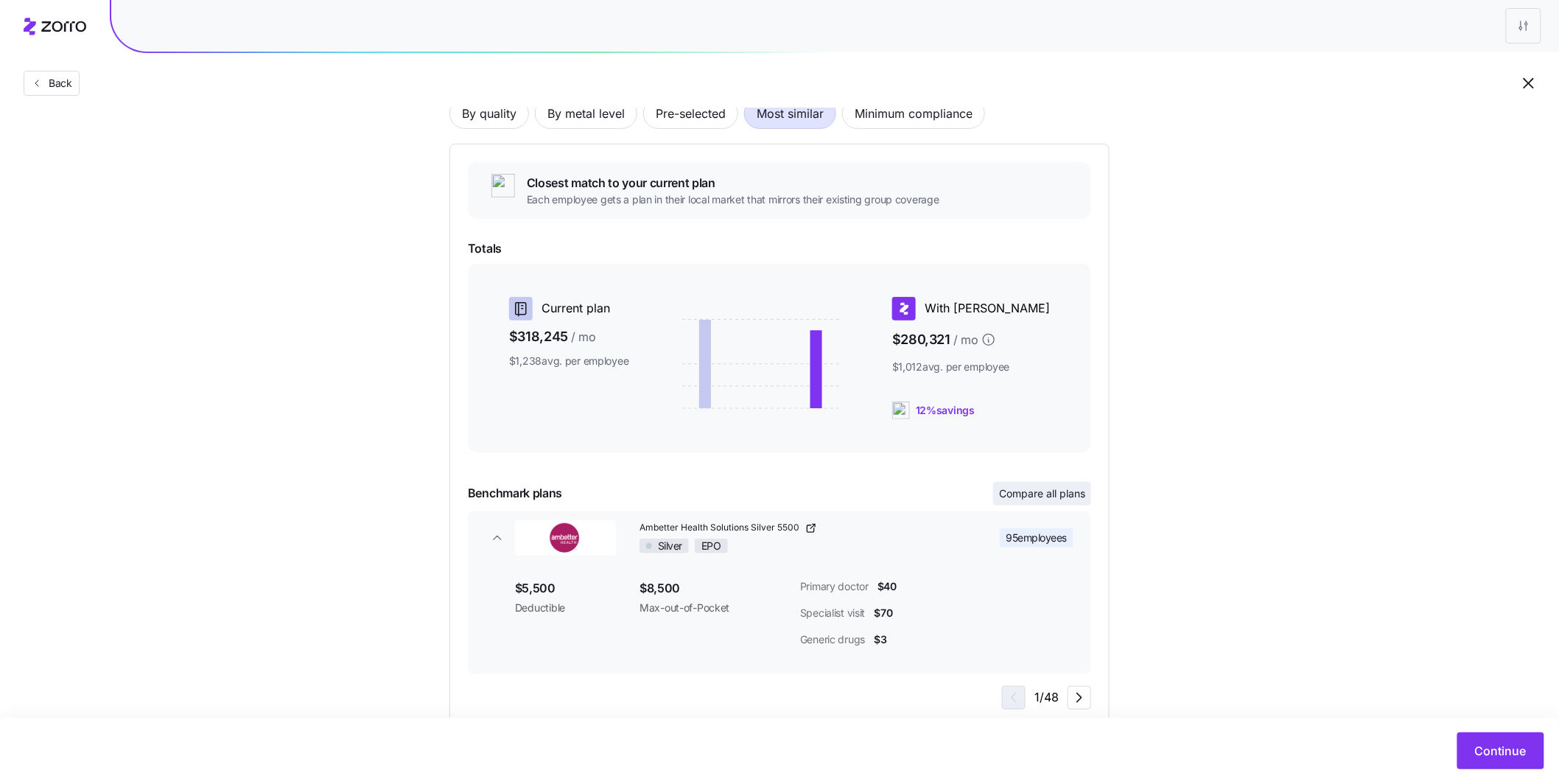
click at [1076, 491] on span "Compare all plans" at bounding box center [1043, 494] width 86 height 14
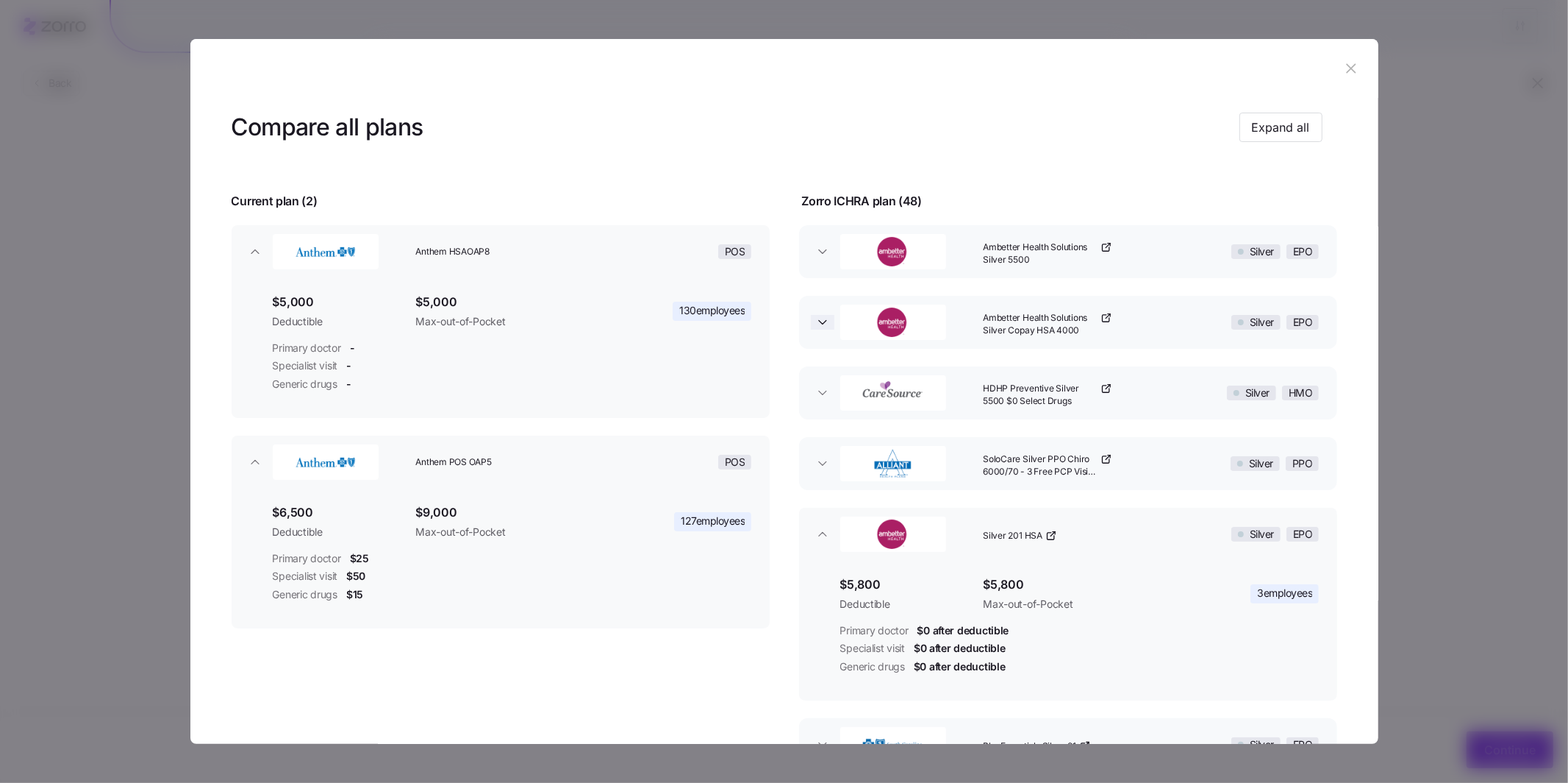
click at [819, 322] on icon "button" at bounding box center [823, 322] width 7 height 4
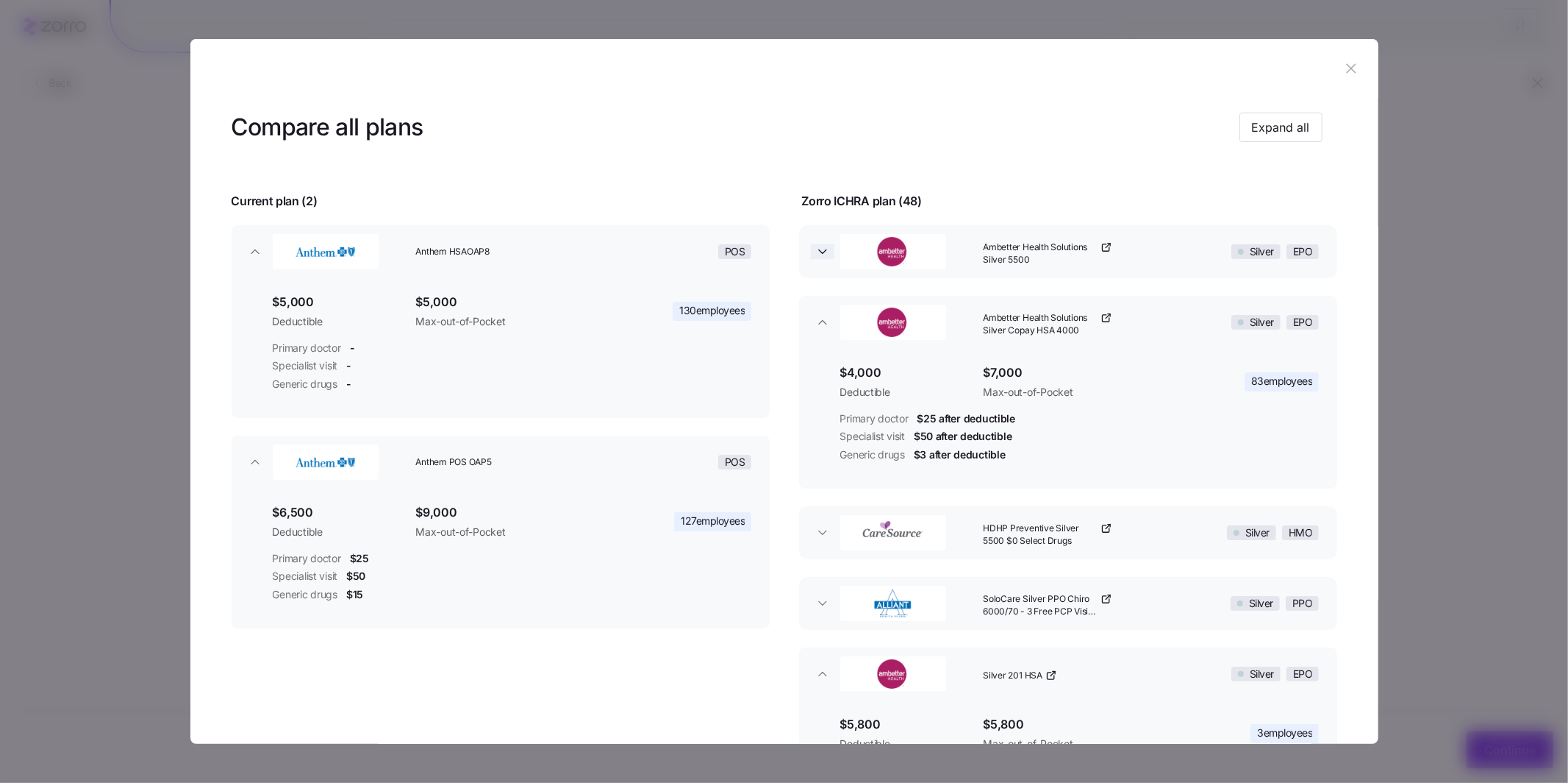
click at [819, 253] on icon "button" at bounding box center [823, 251] width 14 height 14
